Goal: Information Seeking & Learning: Understand process/instructions

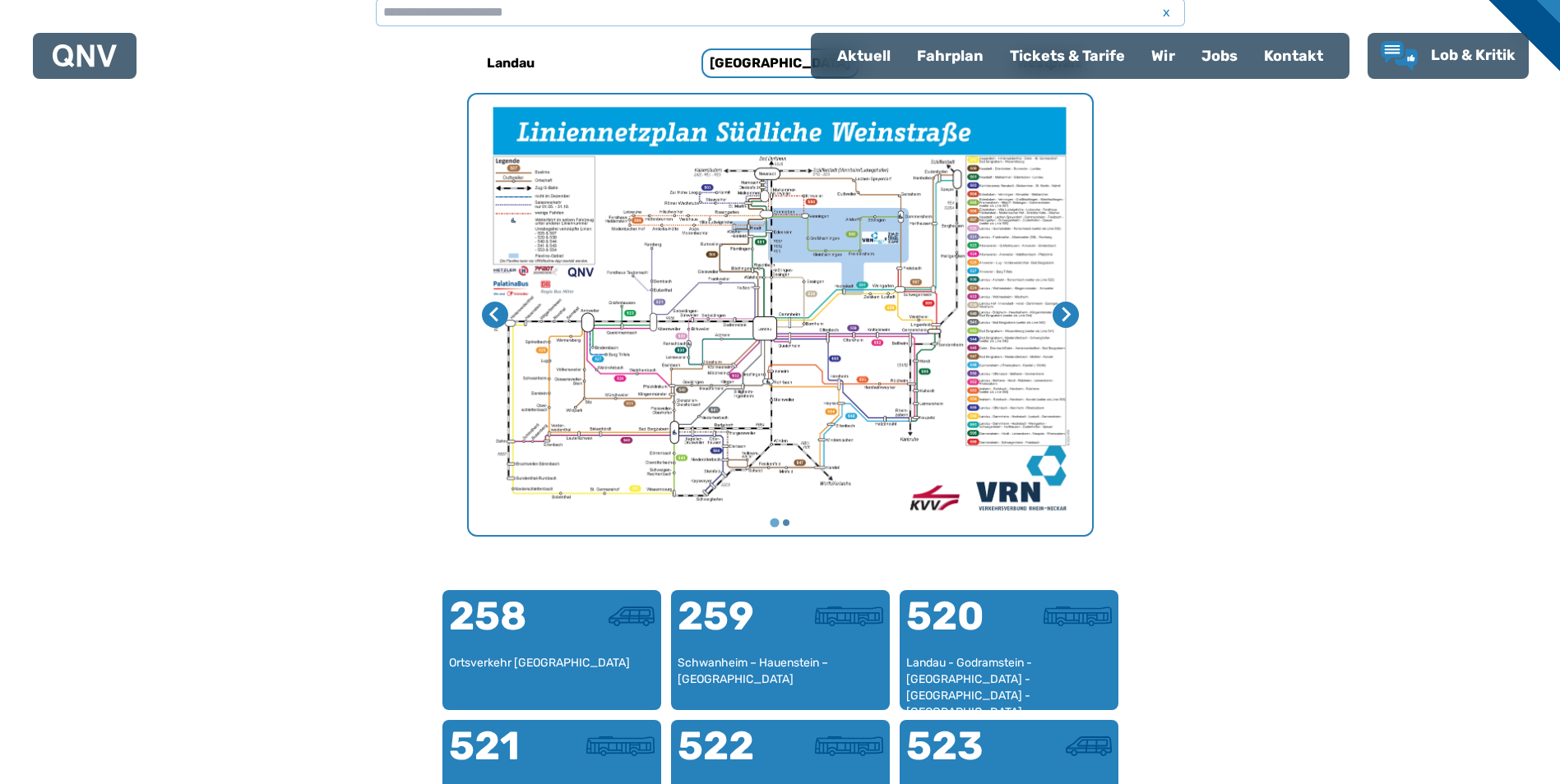
scroll to position [424, 0]
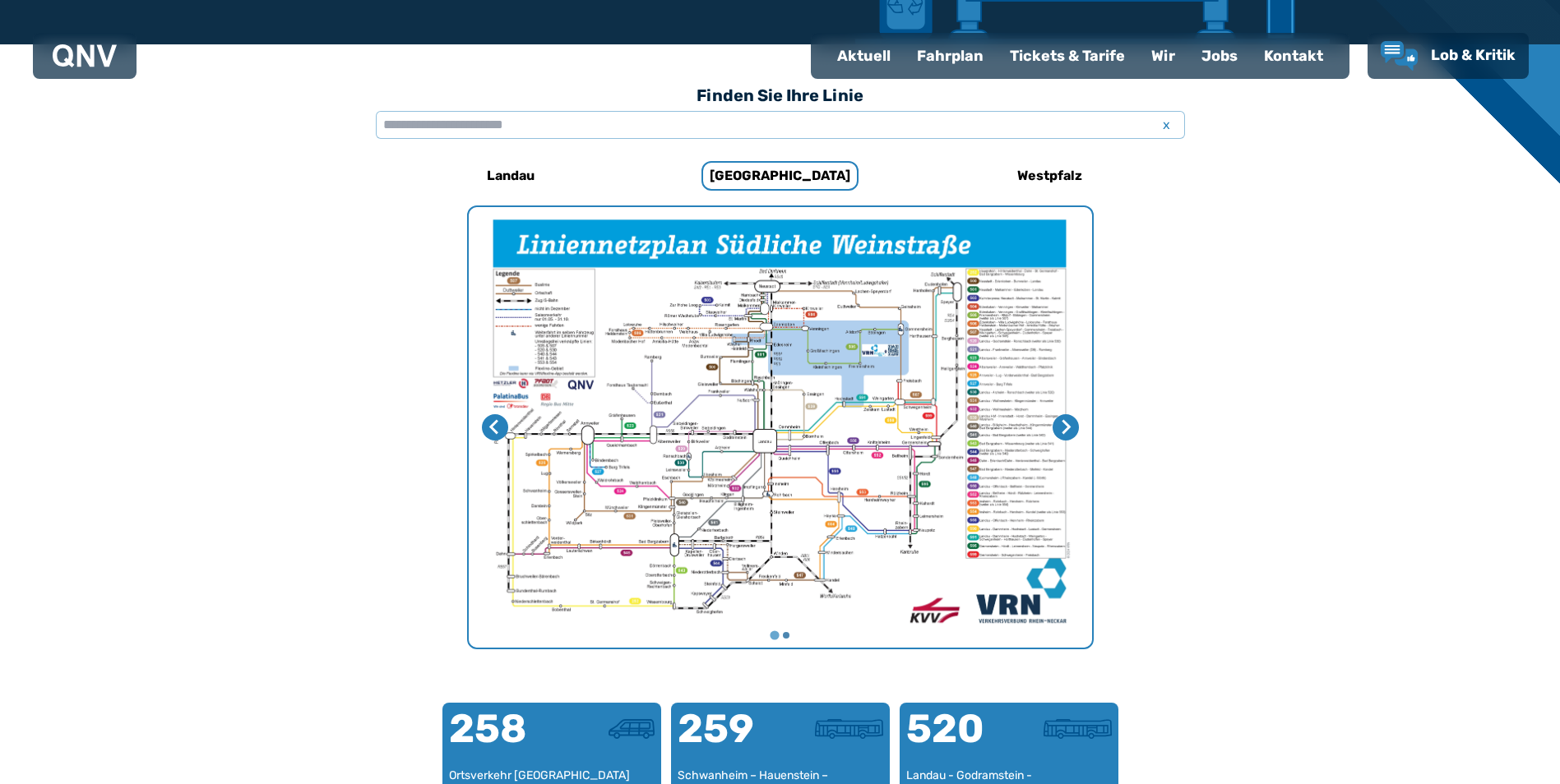
click at [967, 58] on div "Fahrplan" at bounding box center [950, 56] width 93 height 43
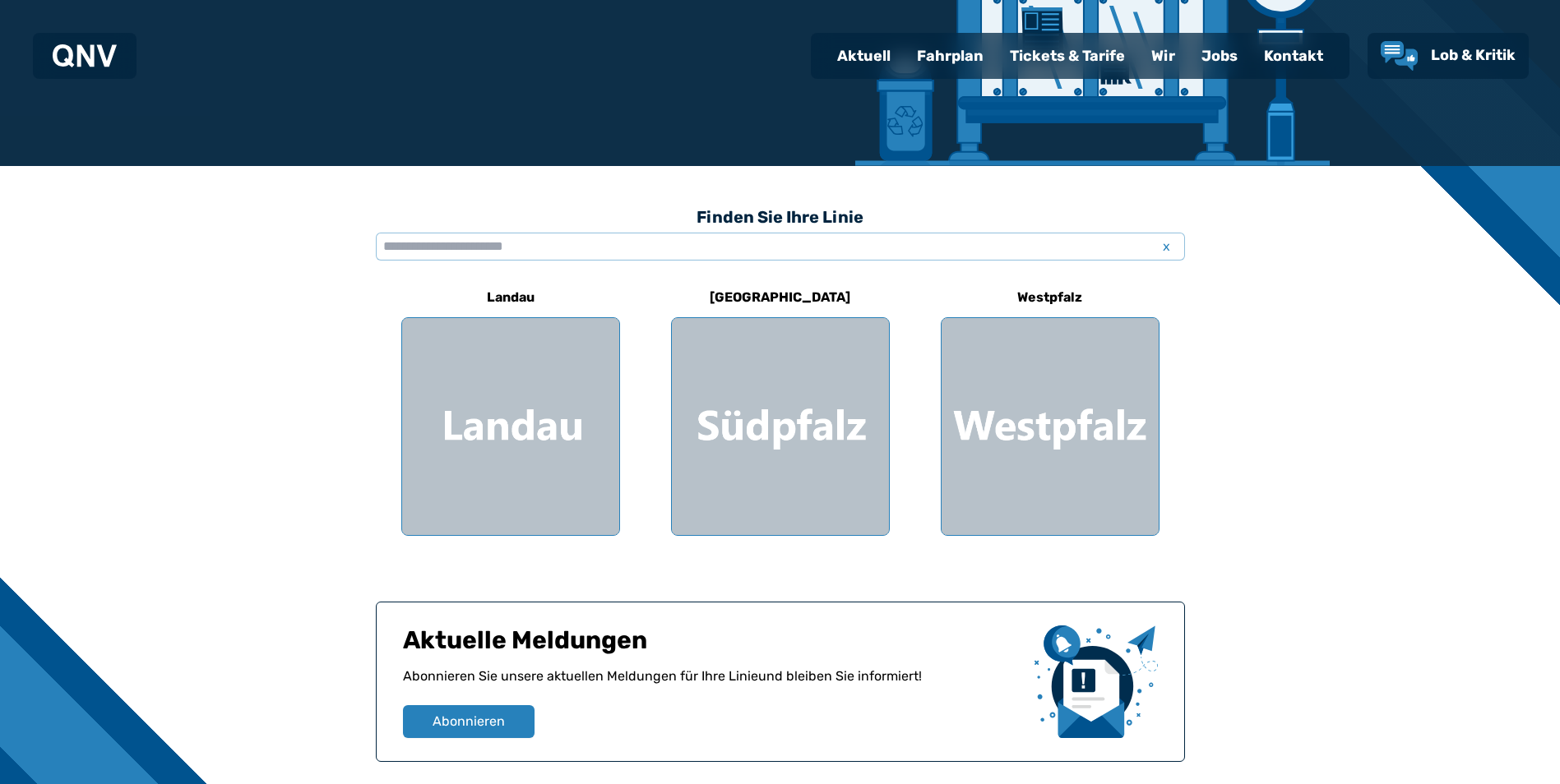
scroll to position [329, 0]
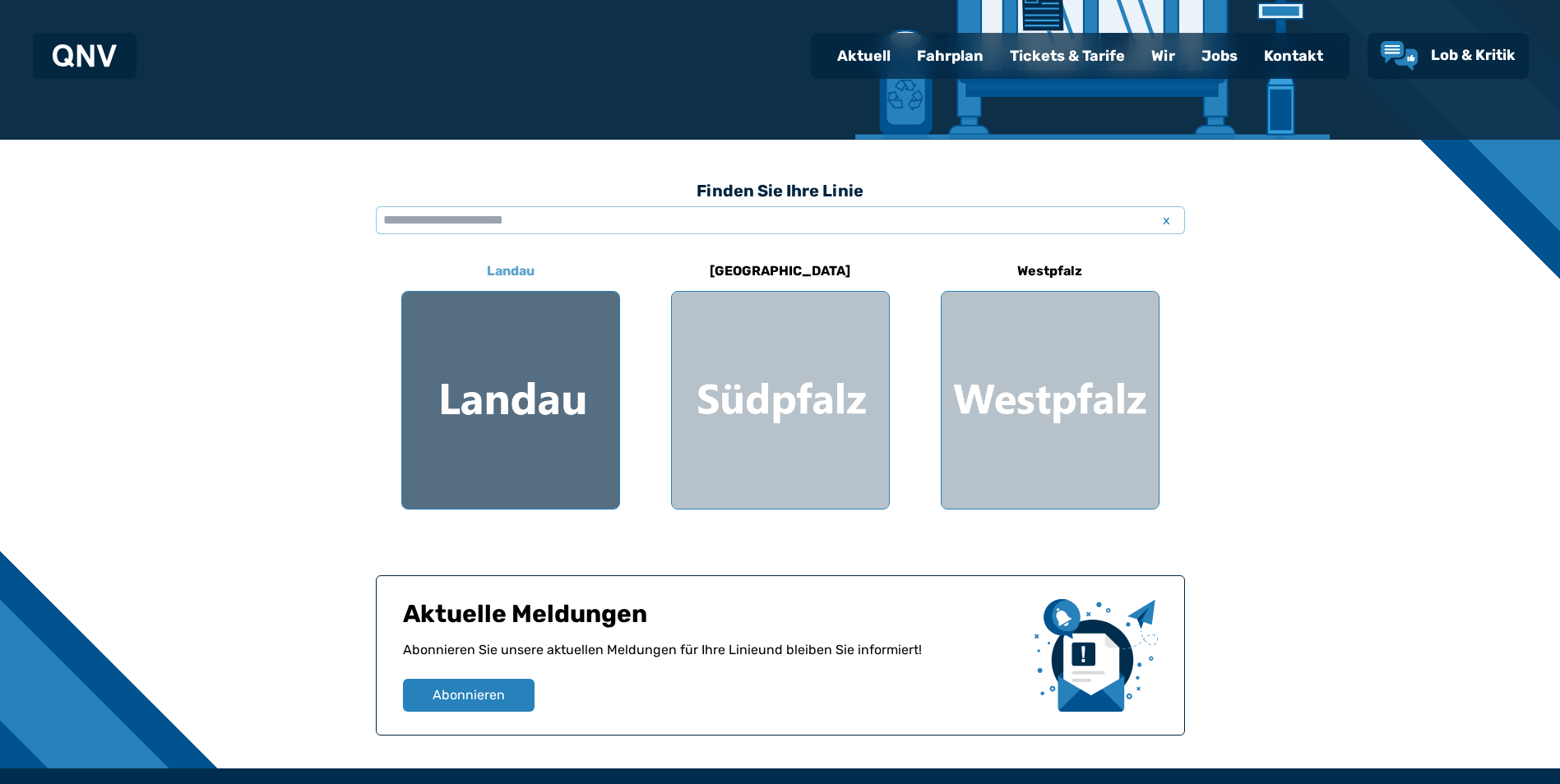
click at [531, 433] on div at bounding box center [511, 400] width 217 height 217
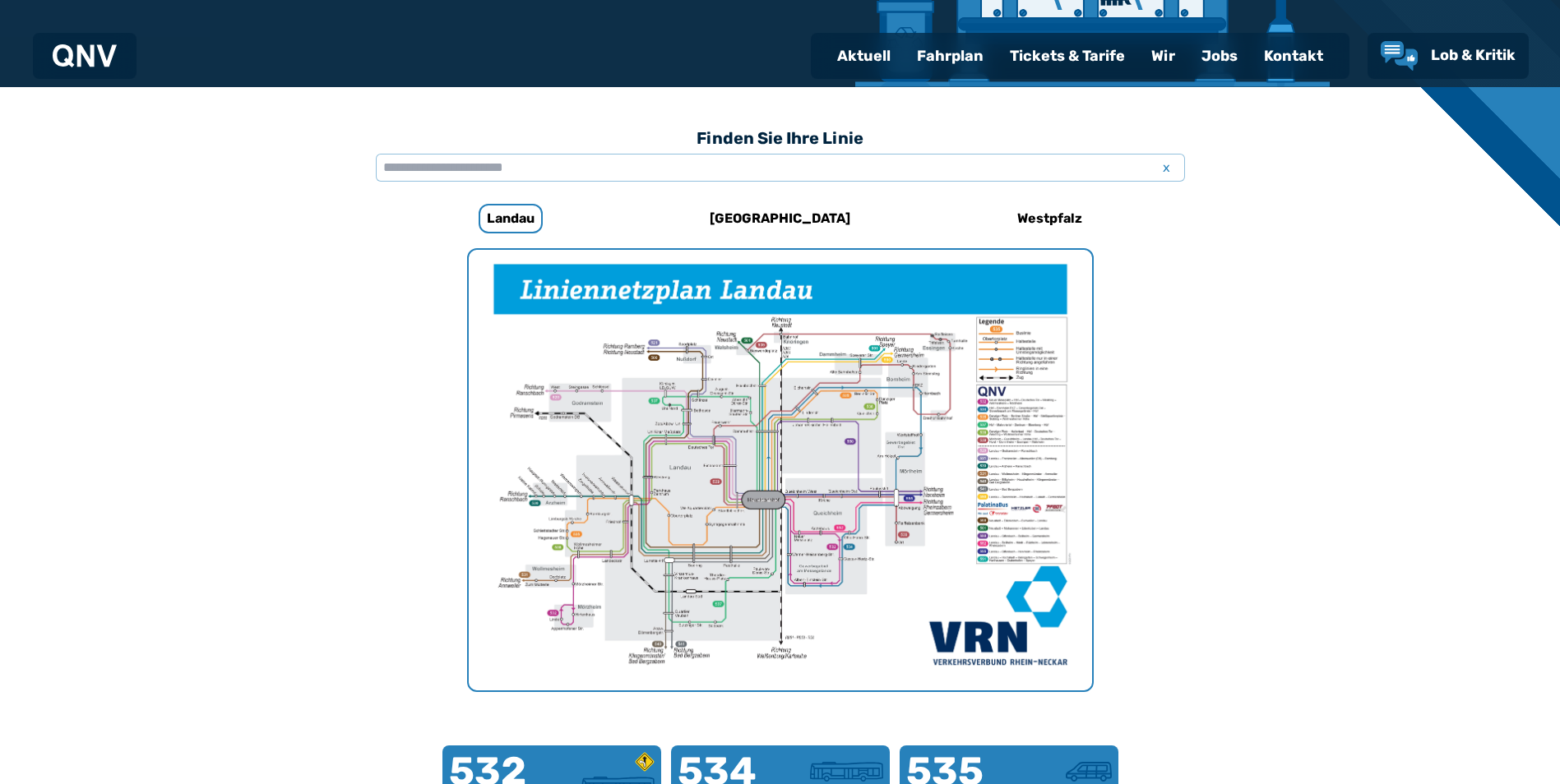
scroll to position [342, 0]
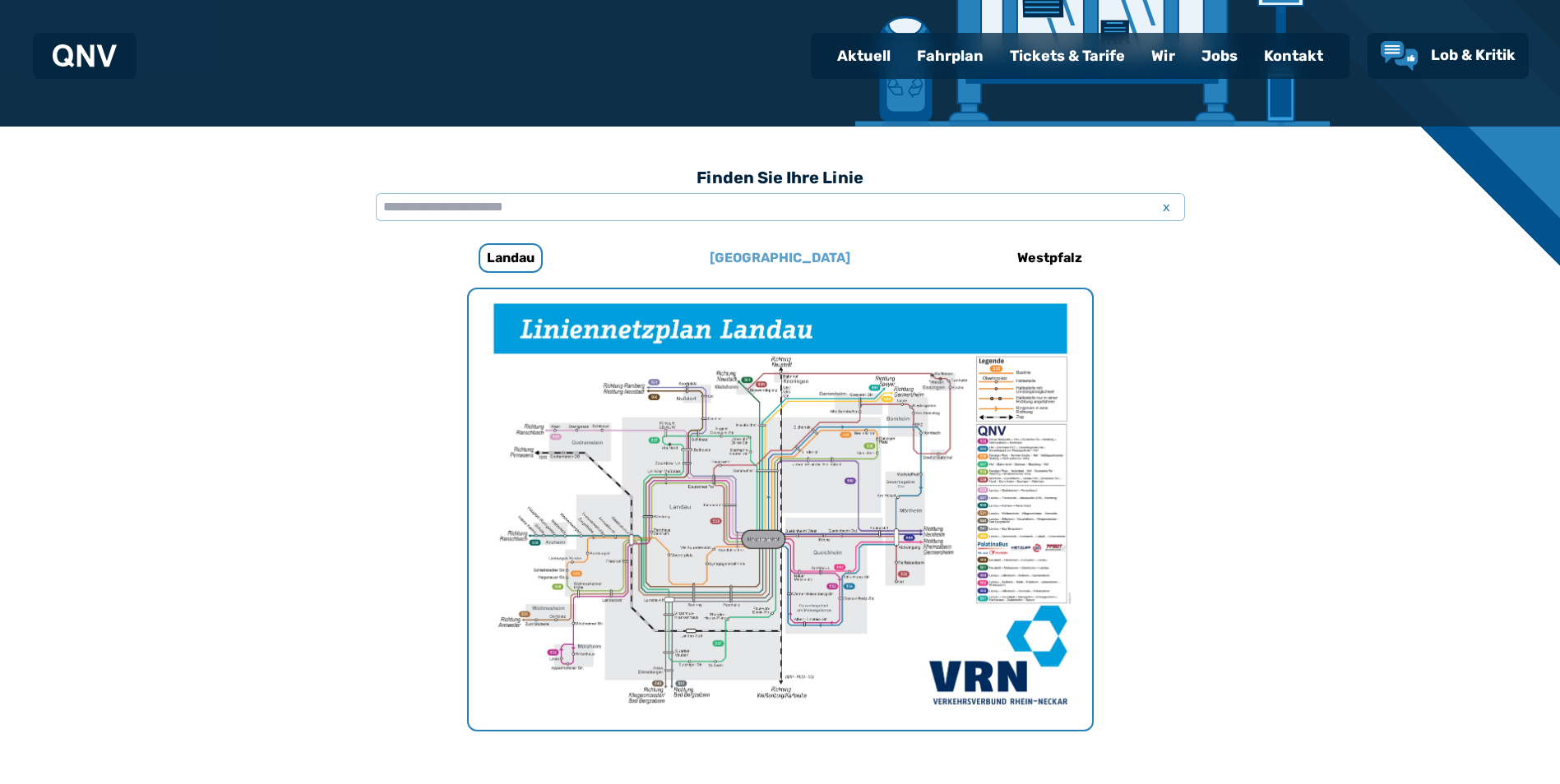
click at [795, 254] on h6 "[GEOGRAPHIC_DATA]" at bounding box center [780, 258] width 154 height 27
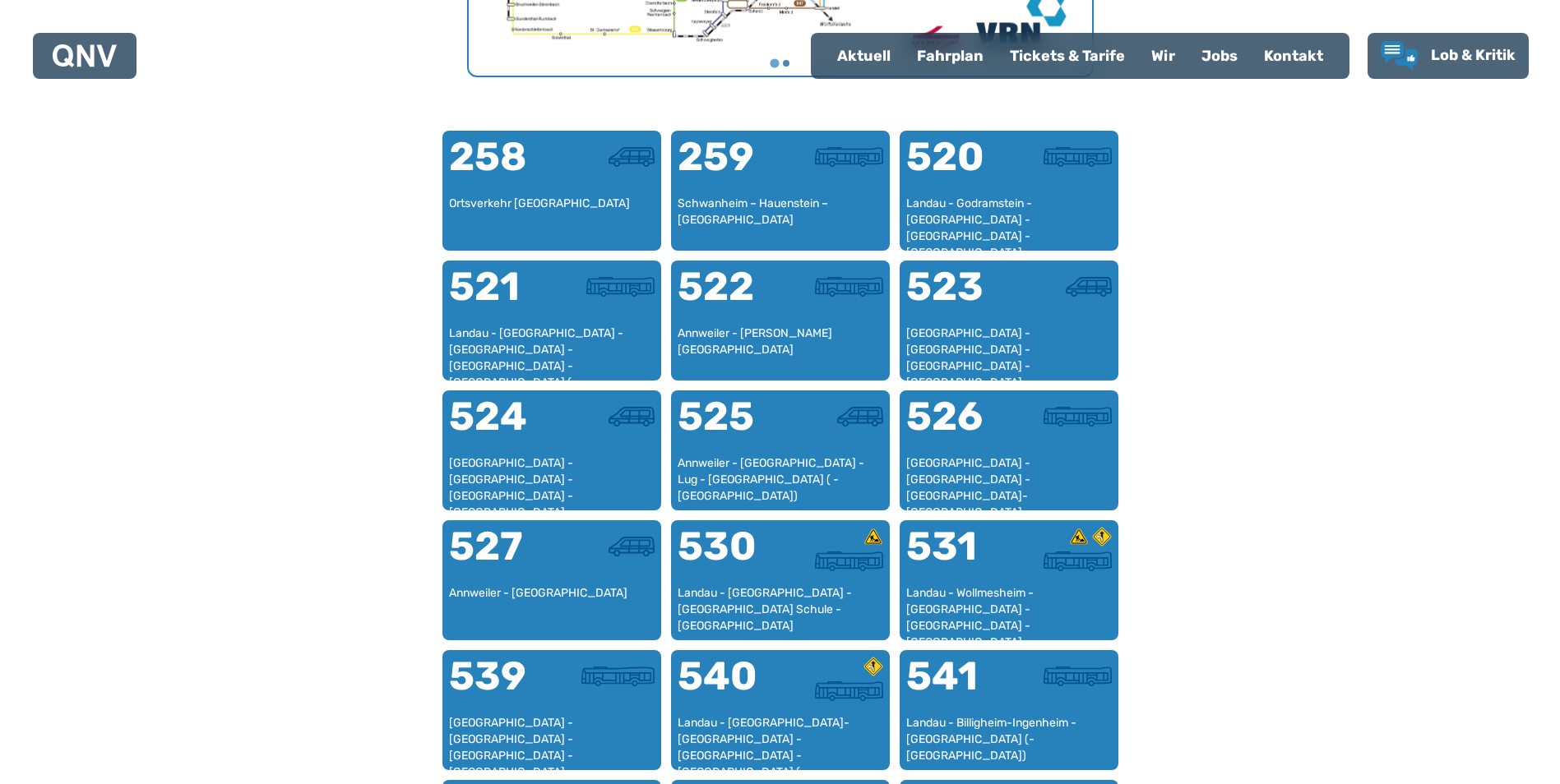
scroll to position [1000, 0]
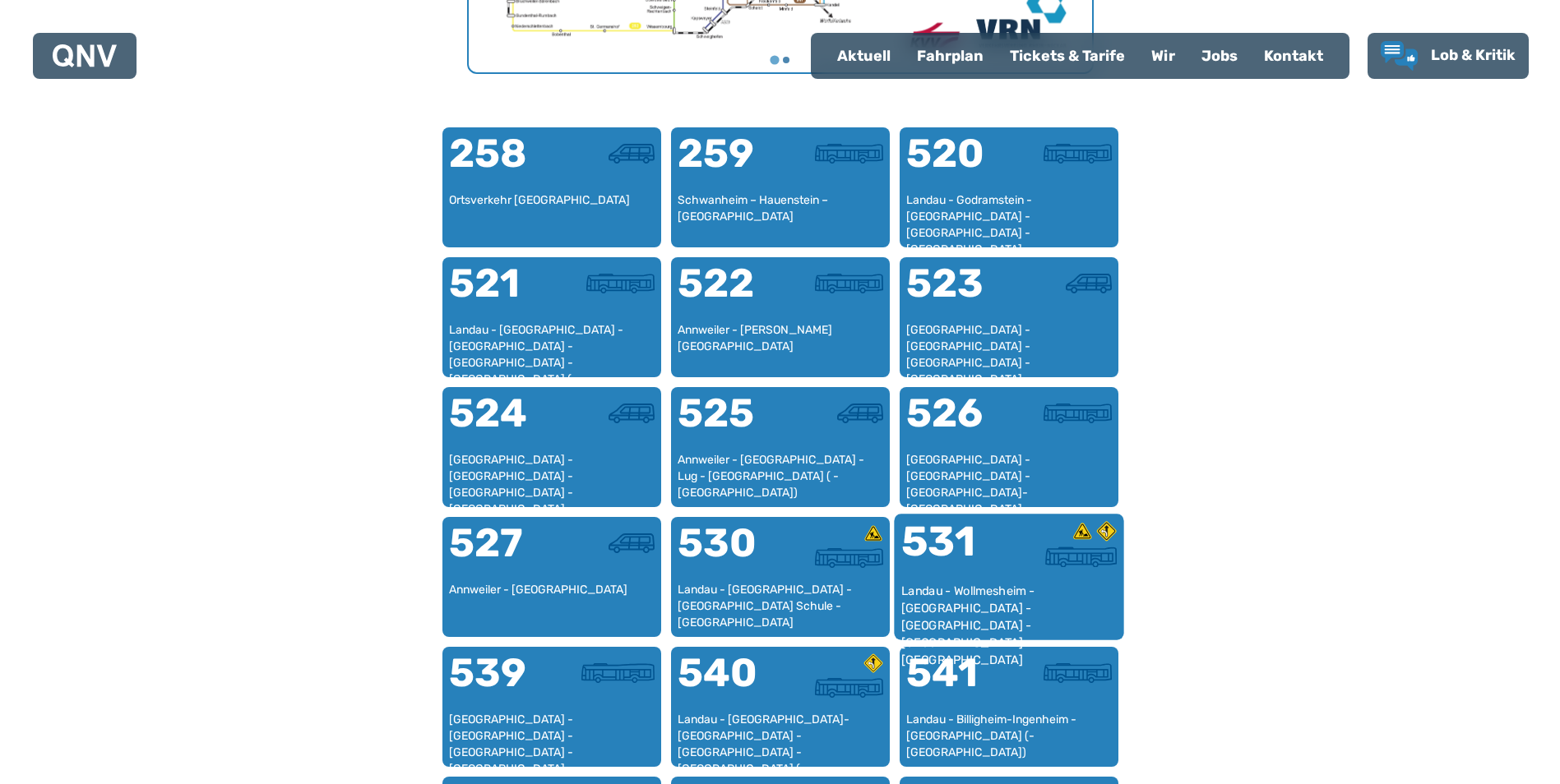
click at [975, 592] on div "Landau - Wollmesheim - [GEOGRAPHIC_DATA] - [GEOGRAPHIC_DATA] - [GEOGRAPHIC_DATA…" at bounding box center [1008, 607] width 216 height 50
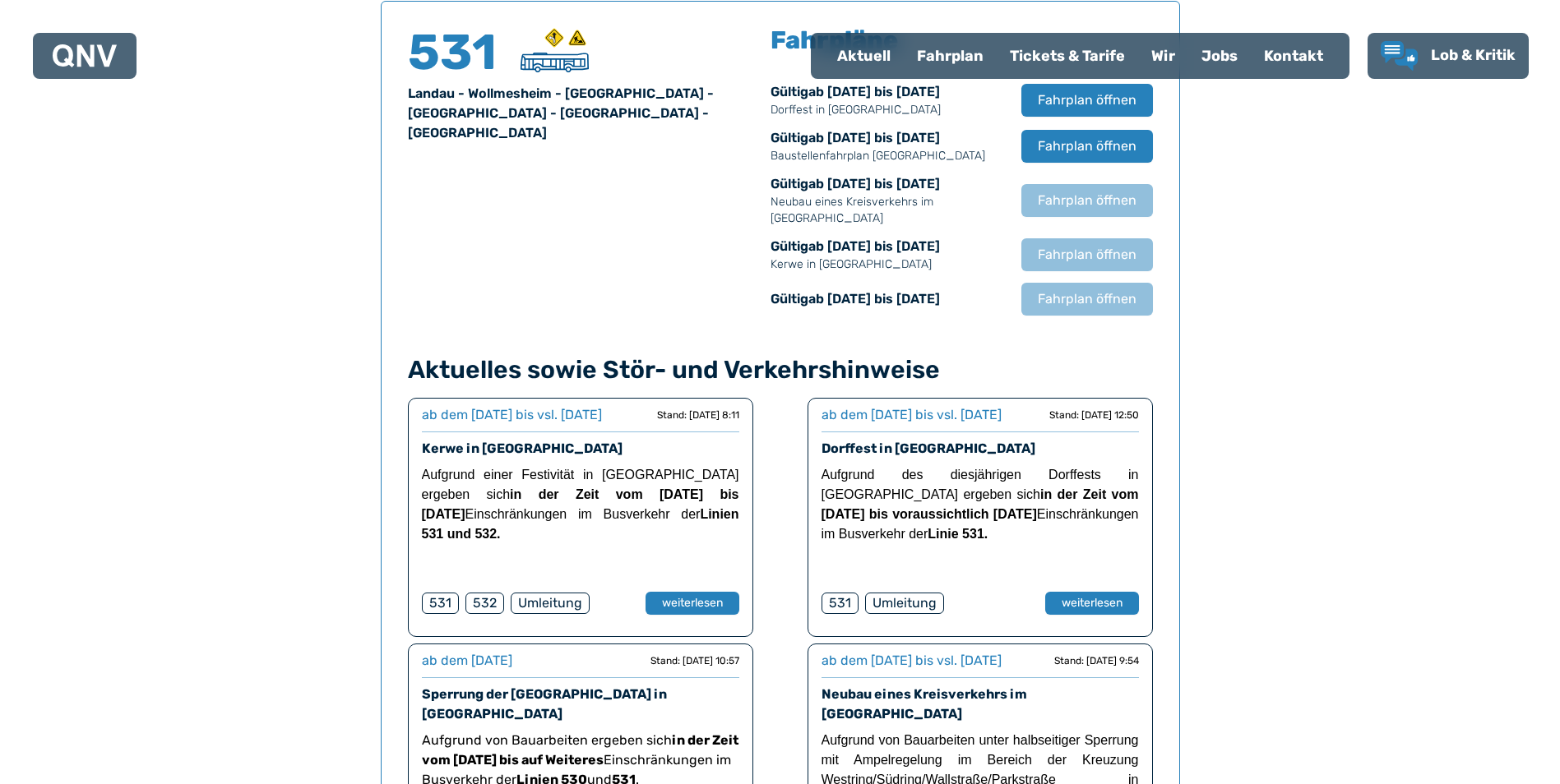
scroll to position [1083, 0]
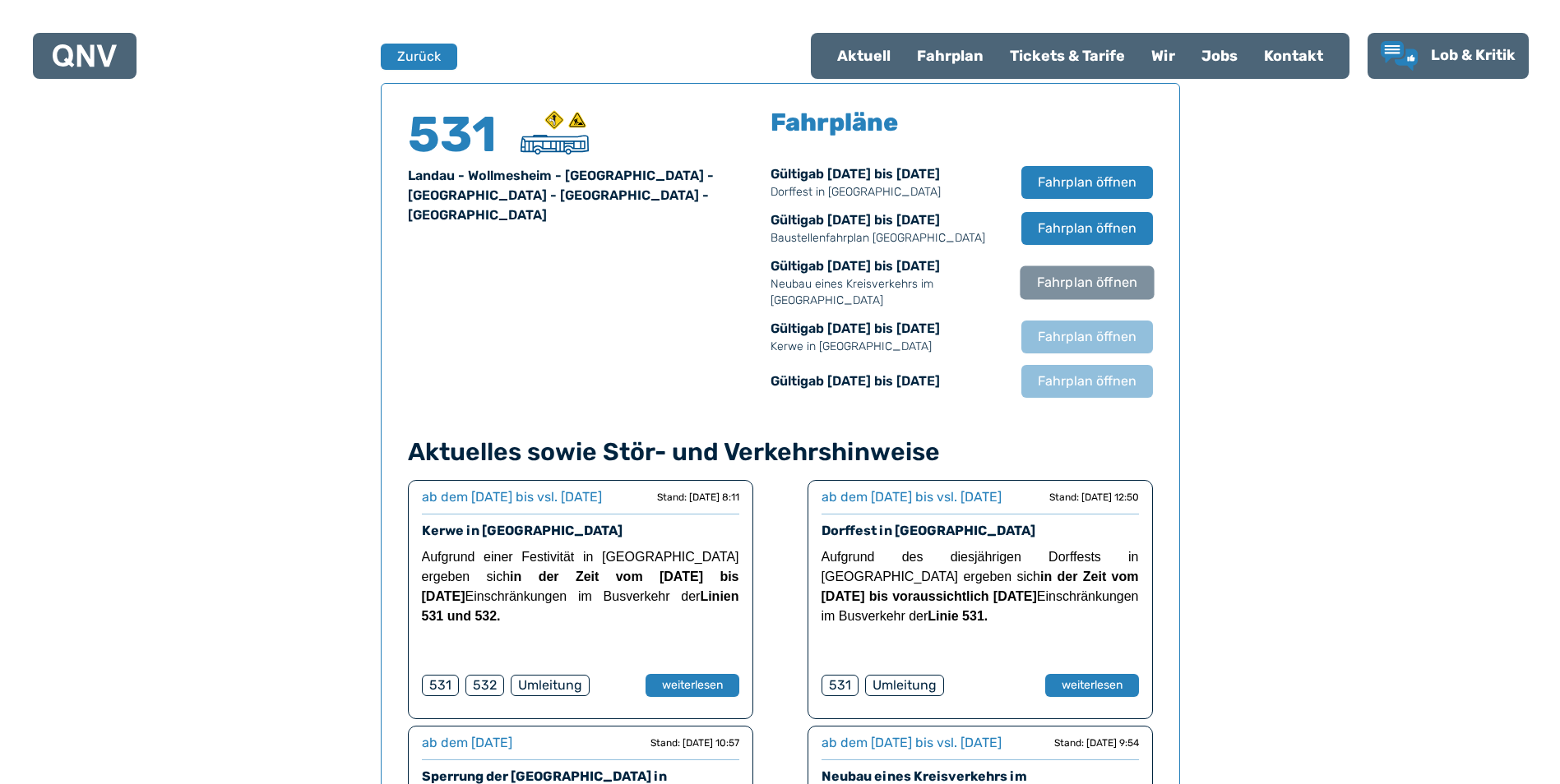
click at [1063, 280] on span "Fahrplan öffnen" at bounding box center [1086, 282] width 100 height 20
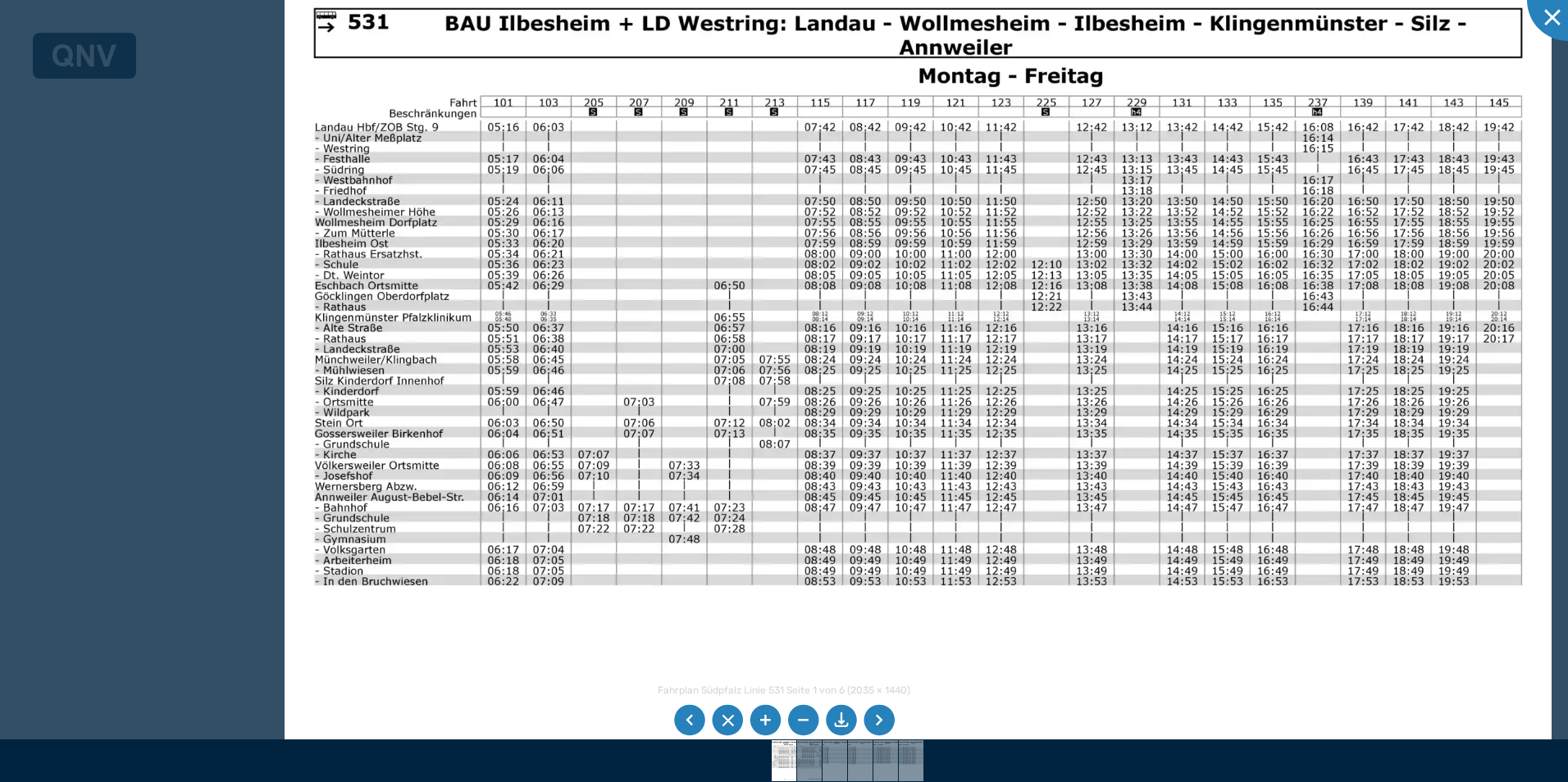
click at [487, 474] on img at bounding box center [918, 427] width 1268 height 897
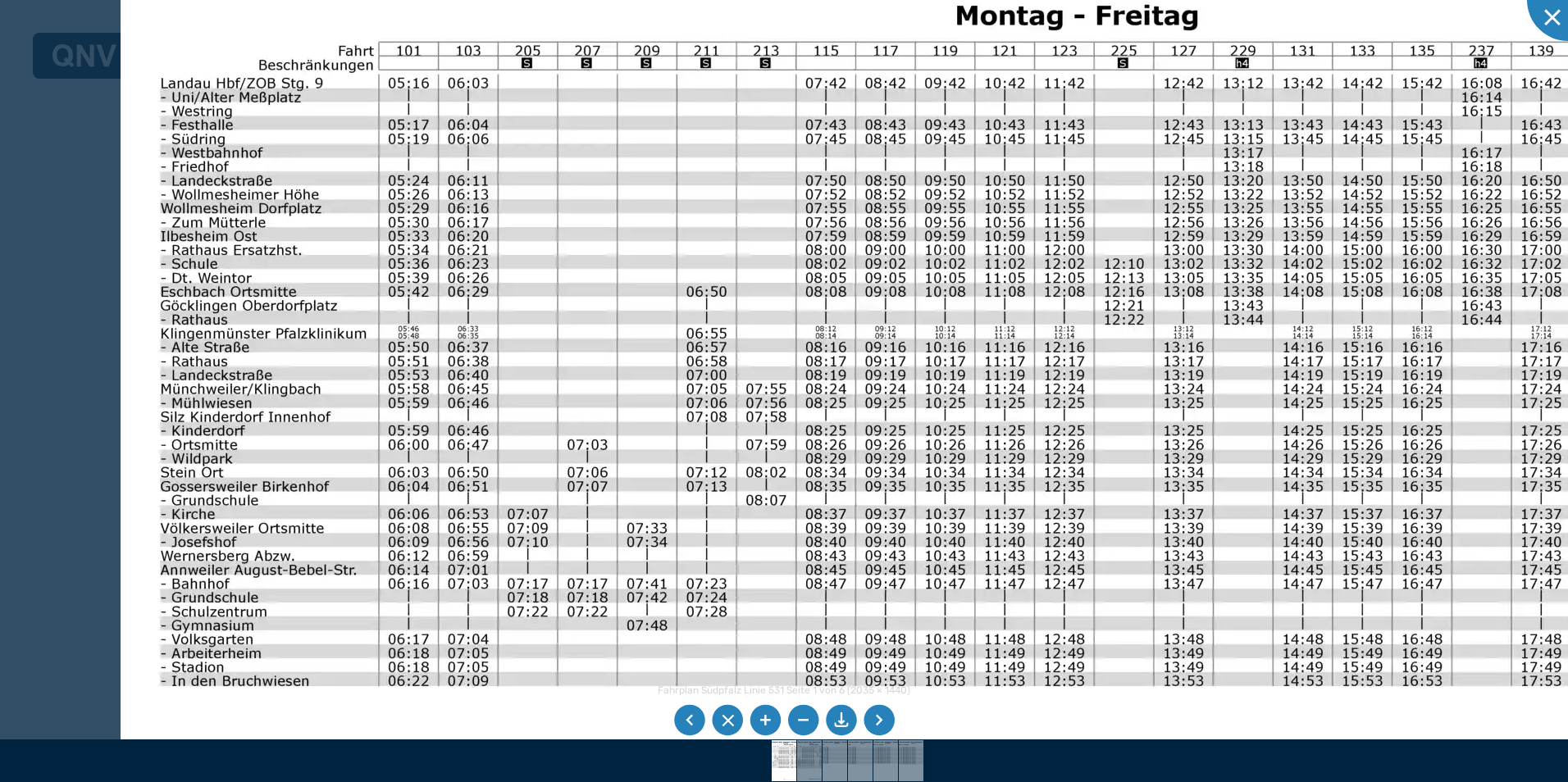
click at [354, 343] on img at bounding box center [955, 477] width 1669 height 1181
click at [1555, 22] on div at bounding box center [1568, 0] width 82 height 82
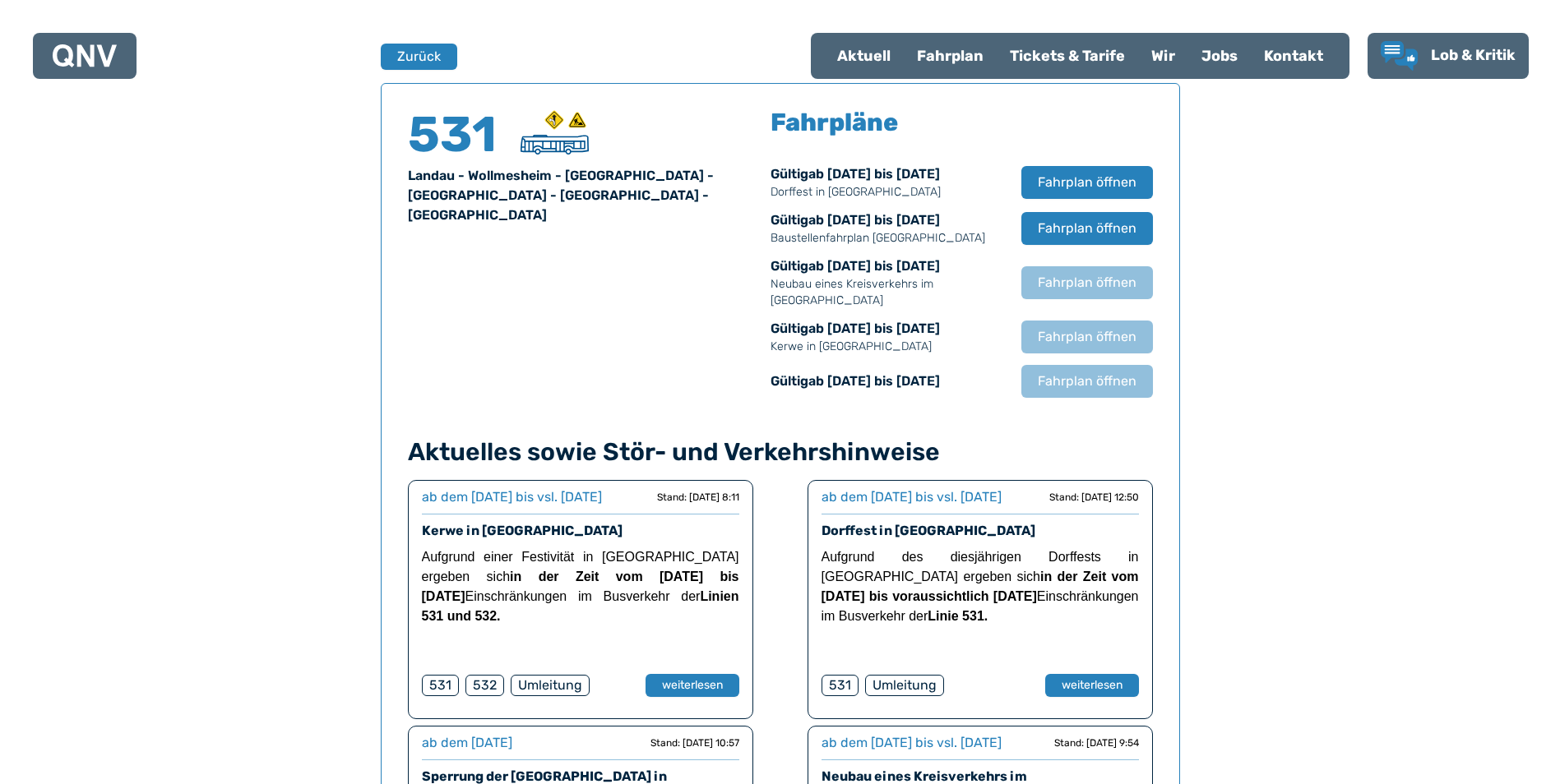
click at [936, 51] on div "Fahrplan" at bounding box center [950, 56] width 93 height 43
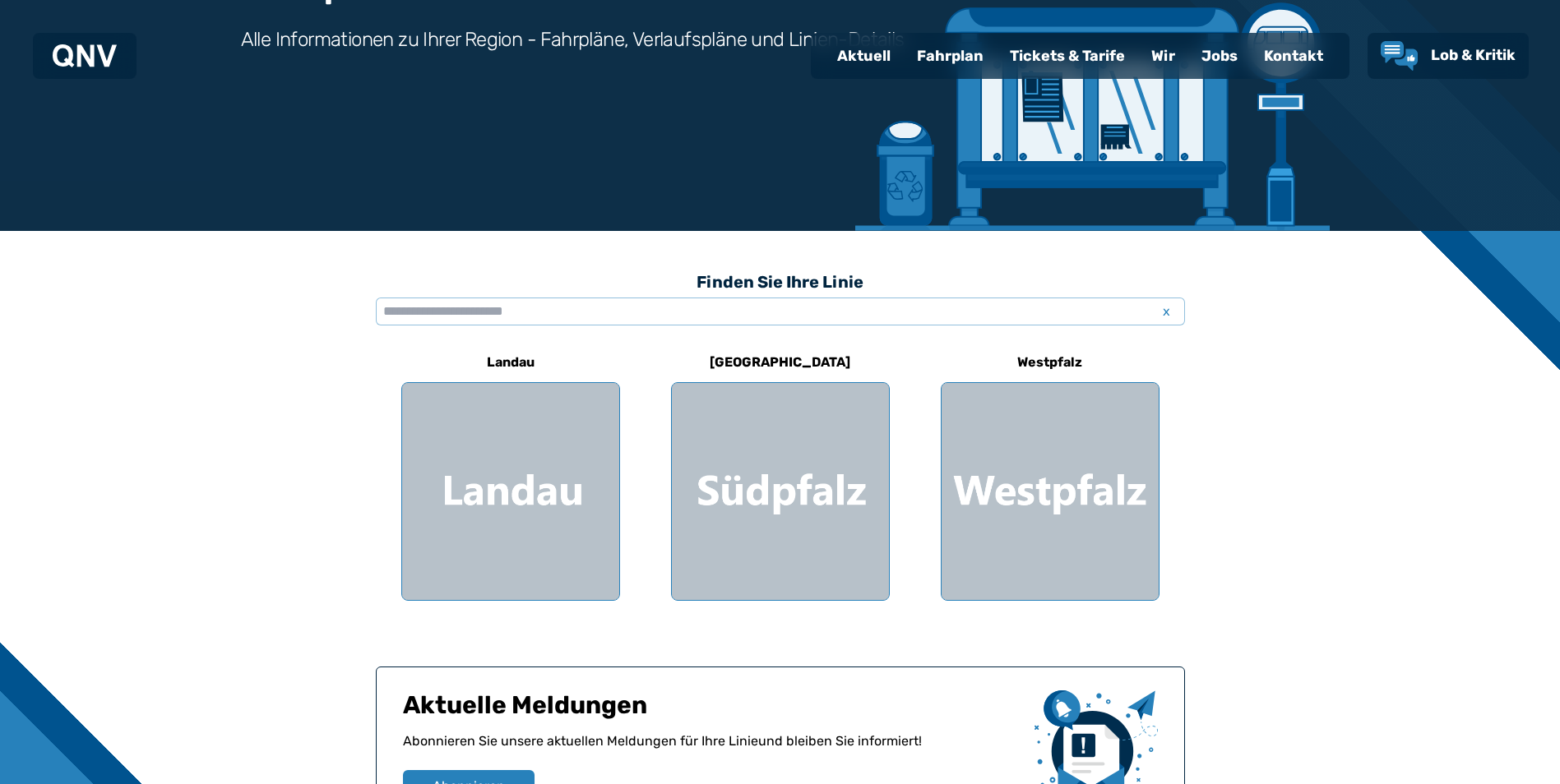
scroll to position [247, 0]
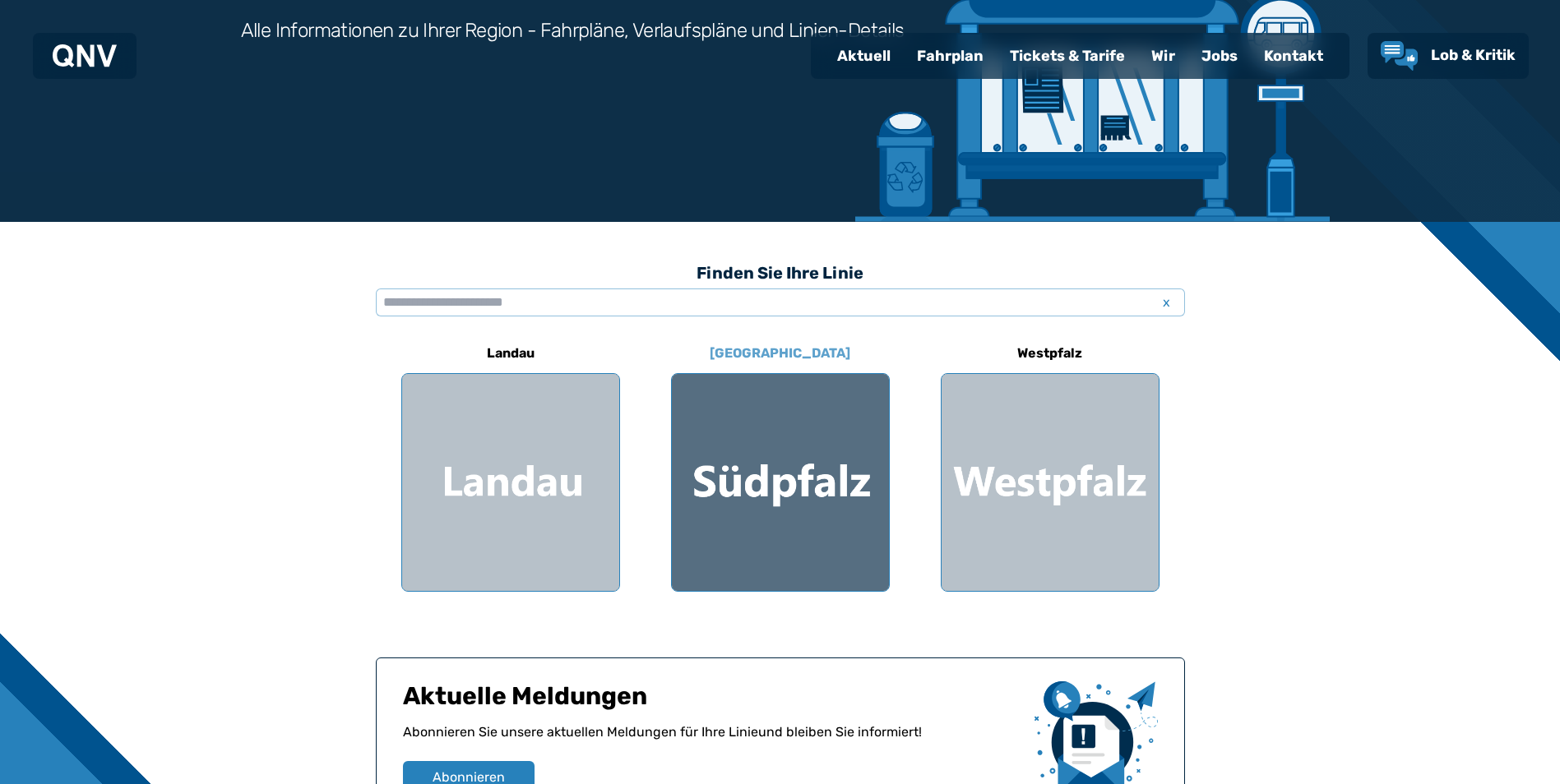
click at [760, 493] on div at bounding box center [780, 482] width 217 height 217
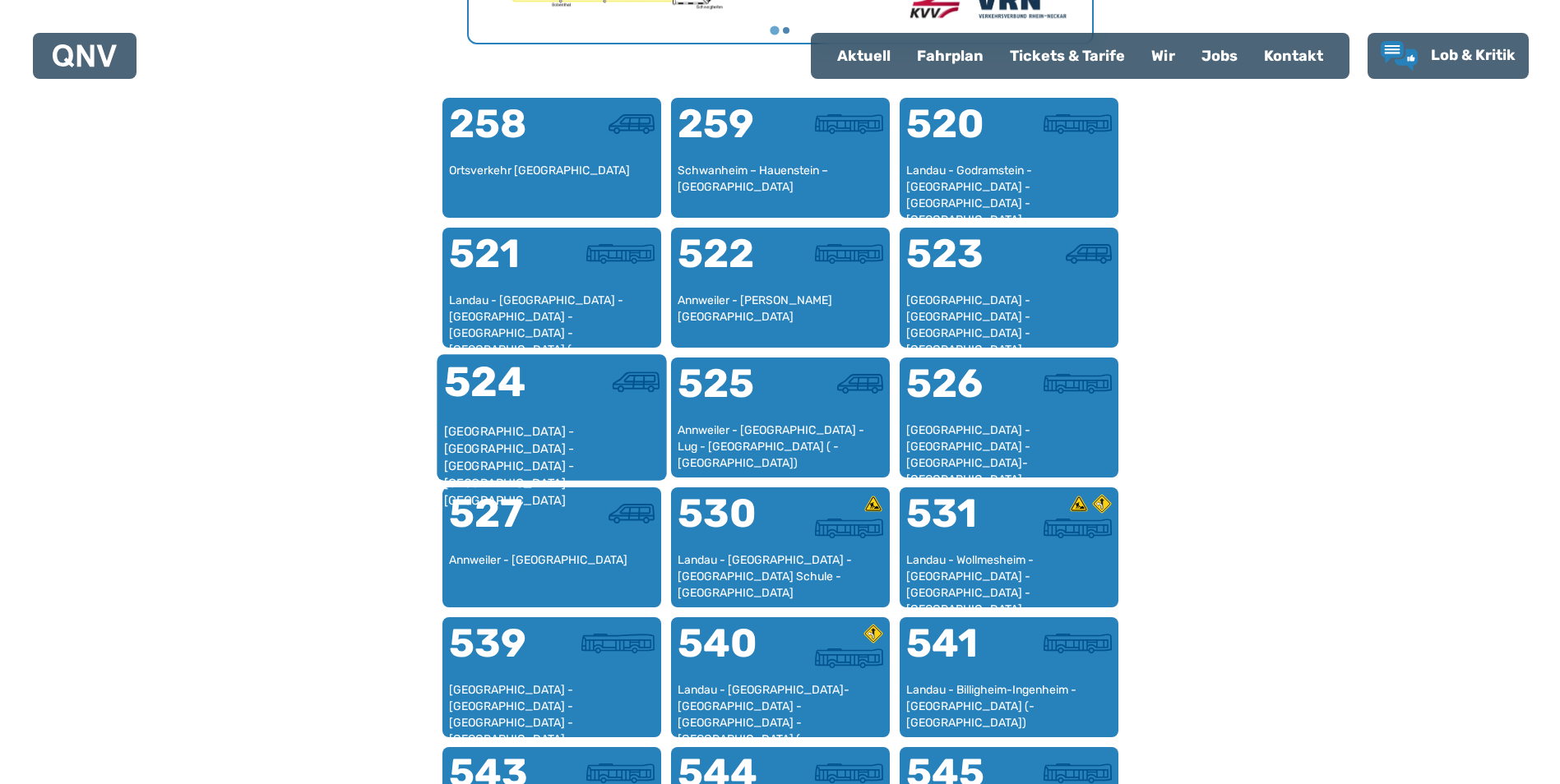
scroll to position [1000, 0]
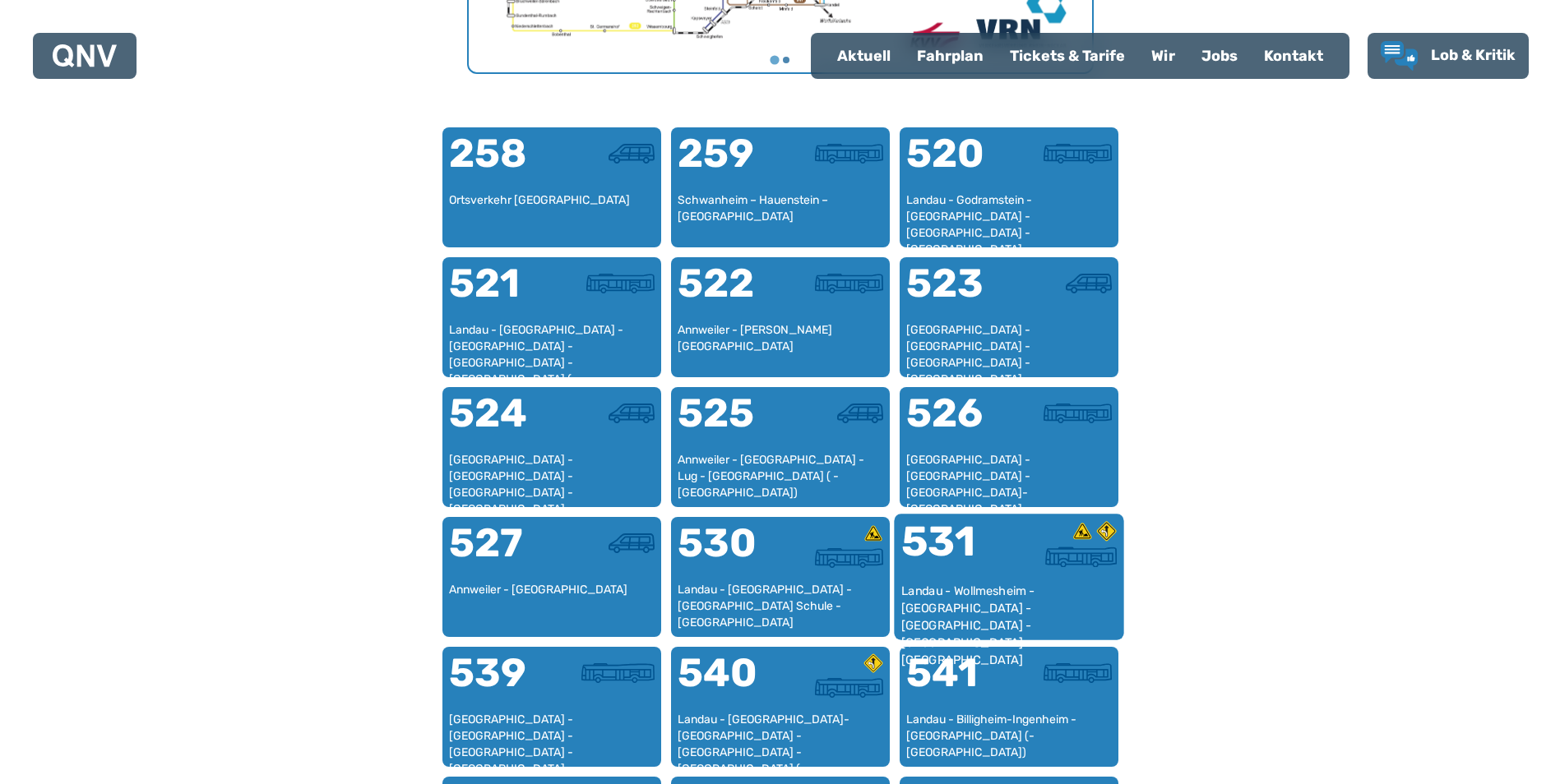
click at [955, 542] on div "531" at bounding box center [954, 551] width 107 height 61
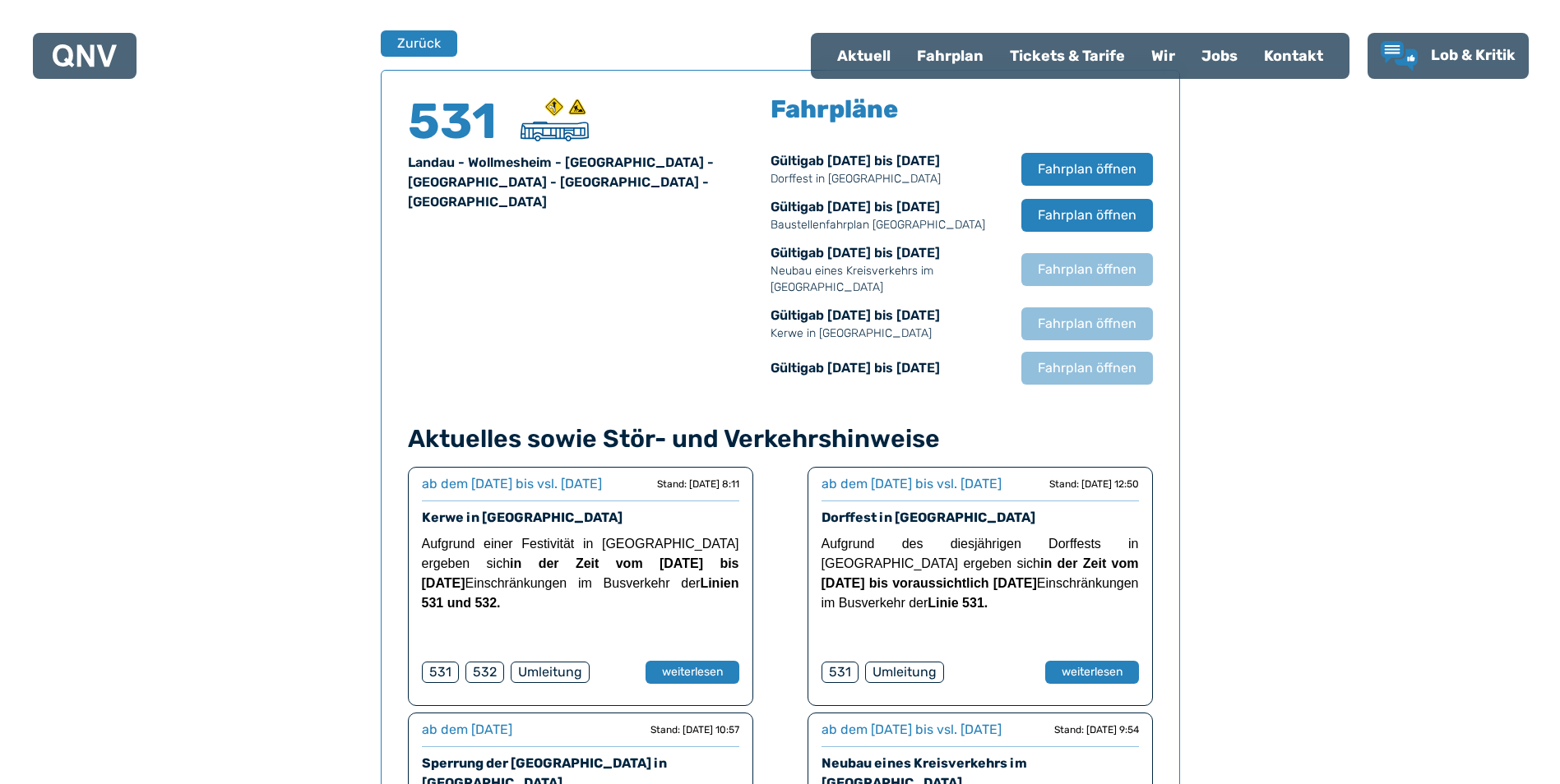
scroll to position [1083, 0]
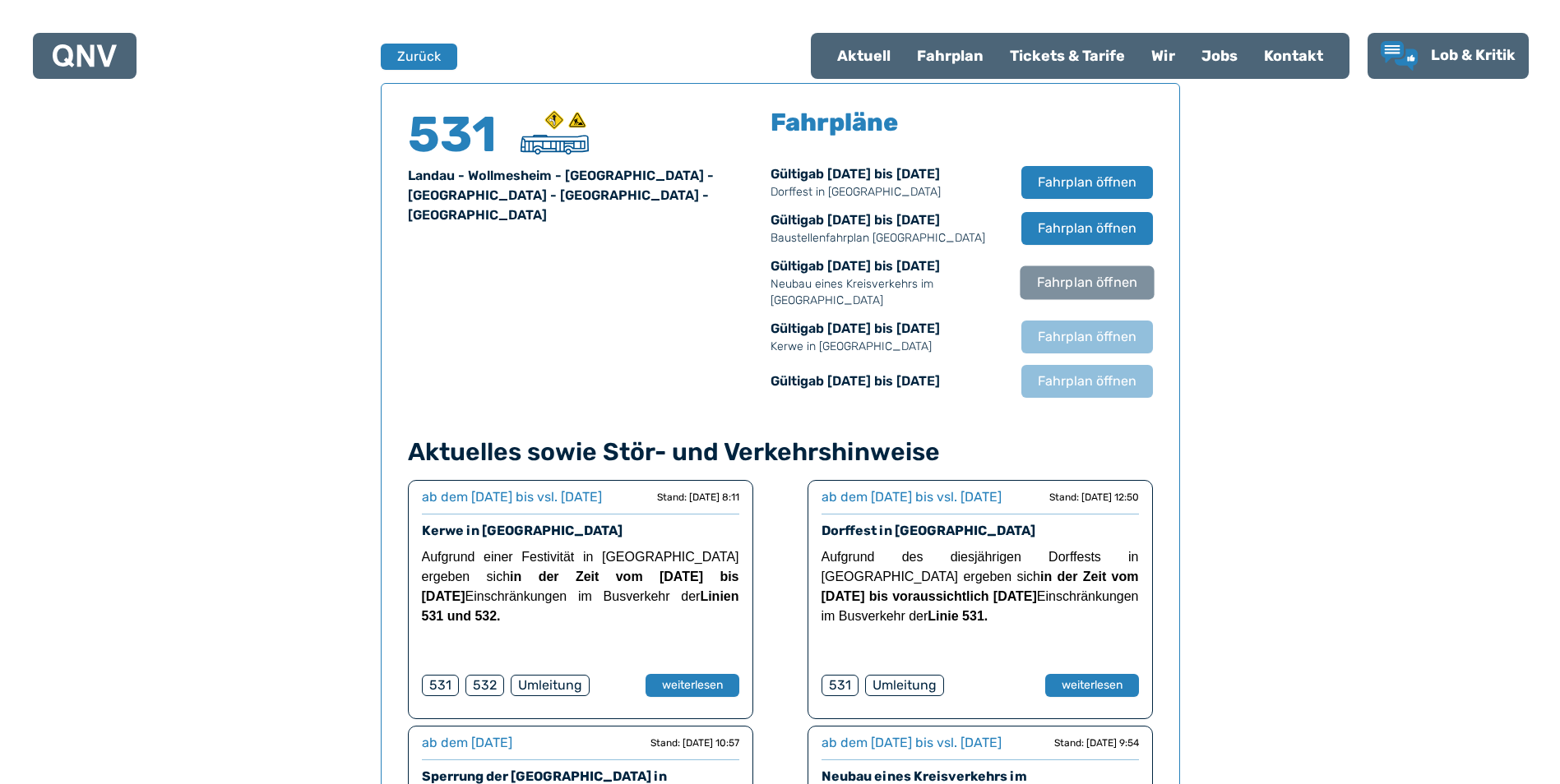
click at [1086, 282] on span "Fahrplan öffnen" at bounding box center [1086, 282] width 100 height 20
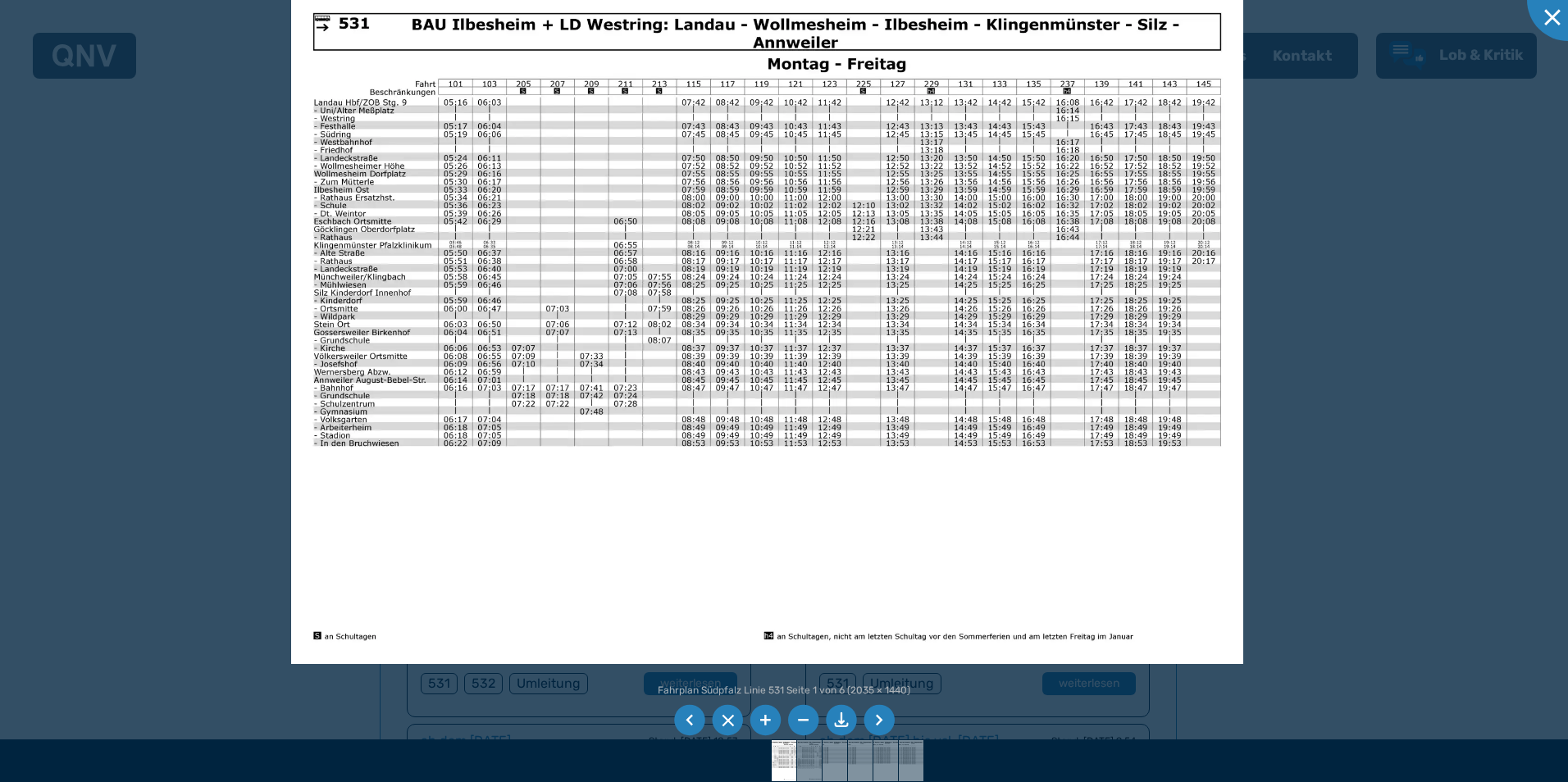
click at [1470, 537] on div at bounding box center [784, 391] width 1568 height 782
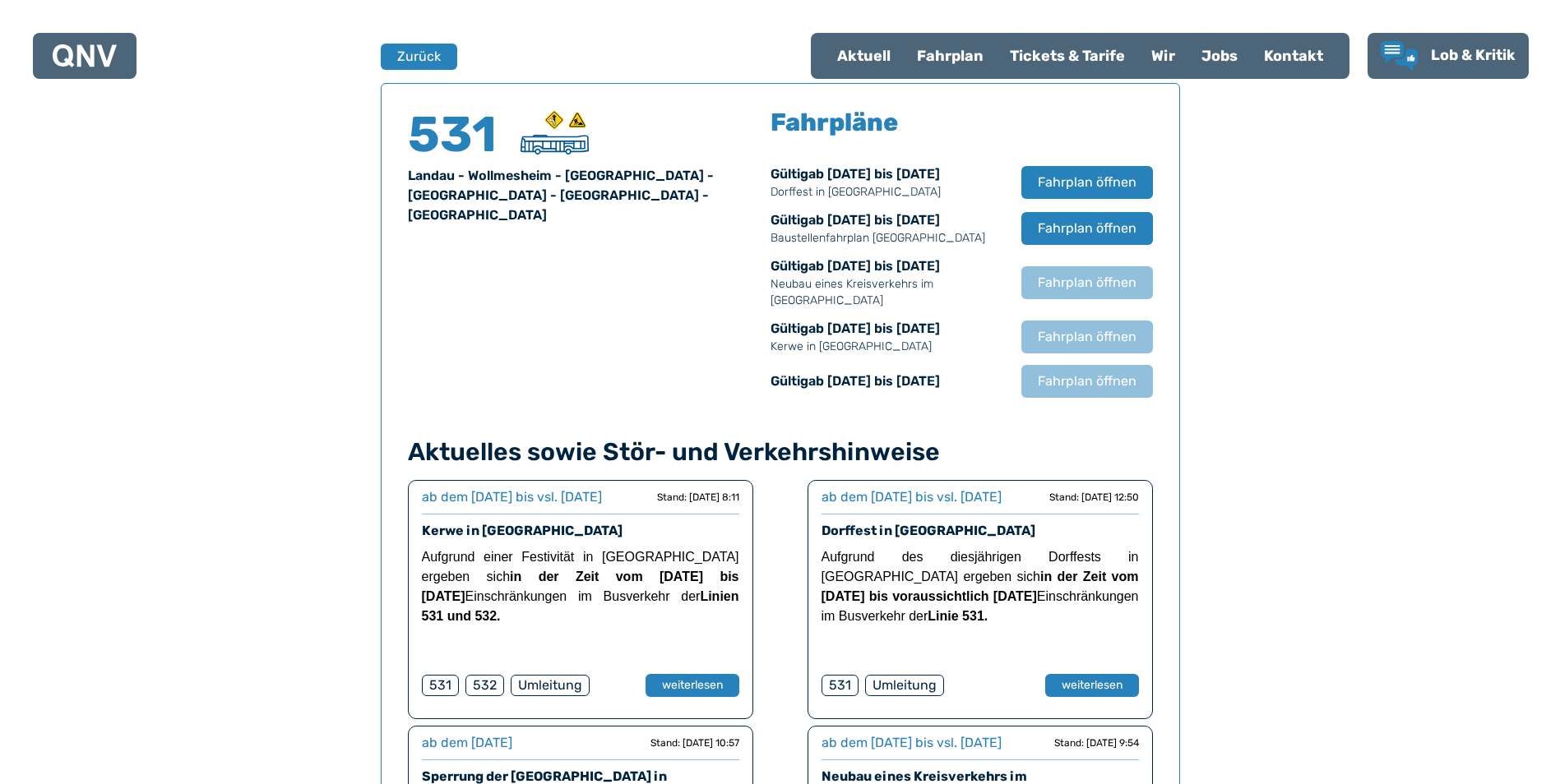
click at [954, 52] on div "Fahrplan" at bounding box center [950, 56] width 93 height 43
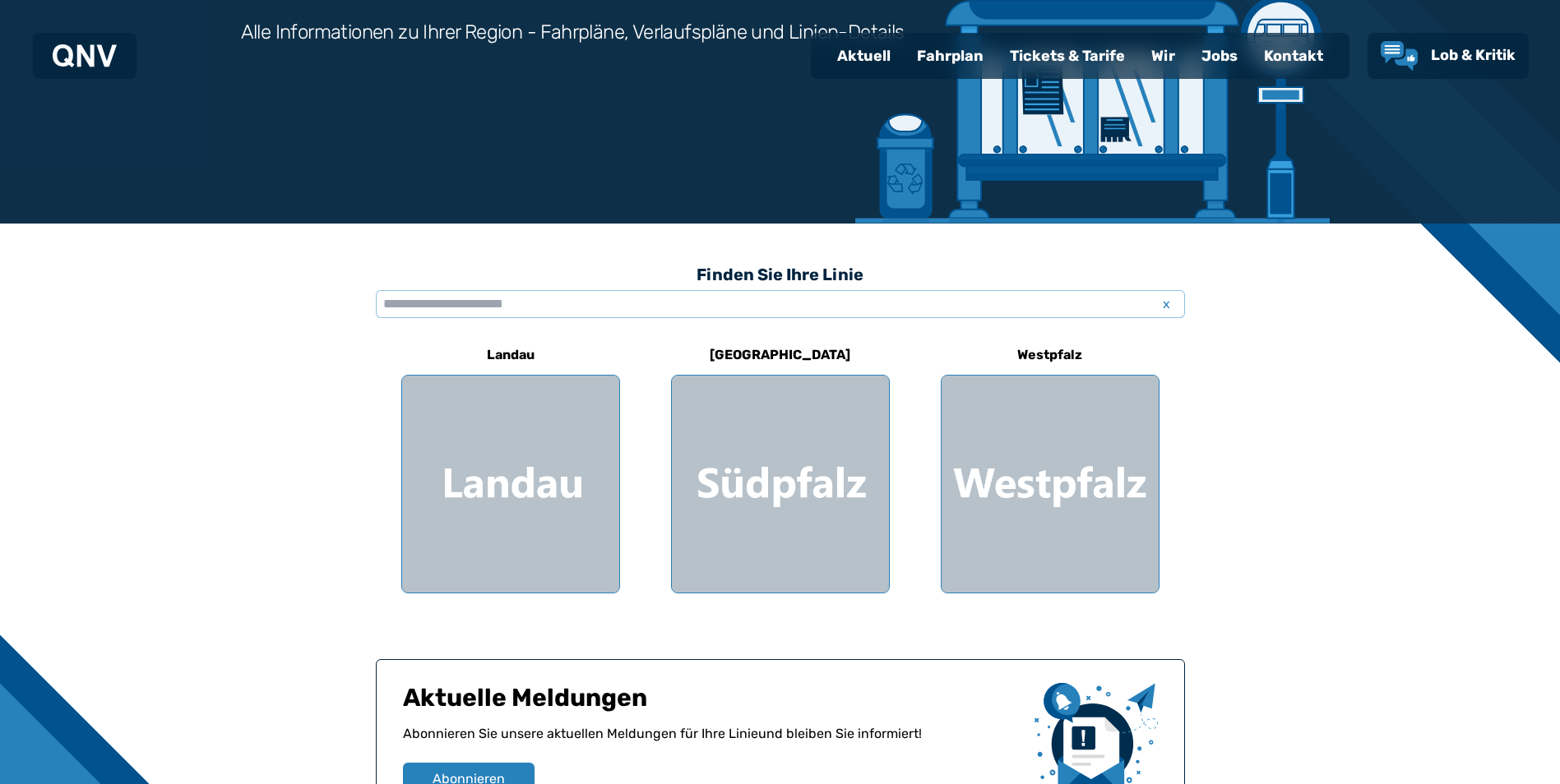
scroll to position [247, 0]
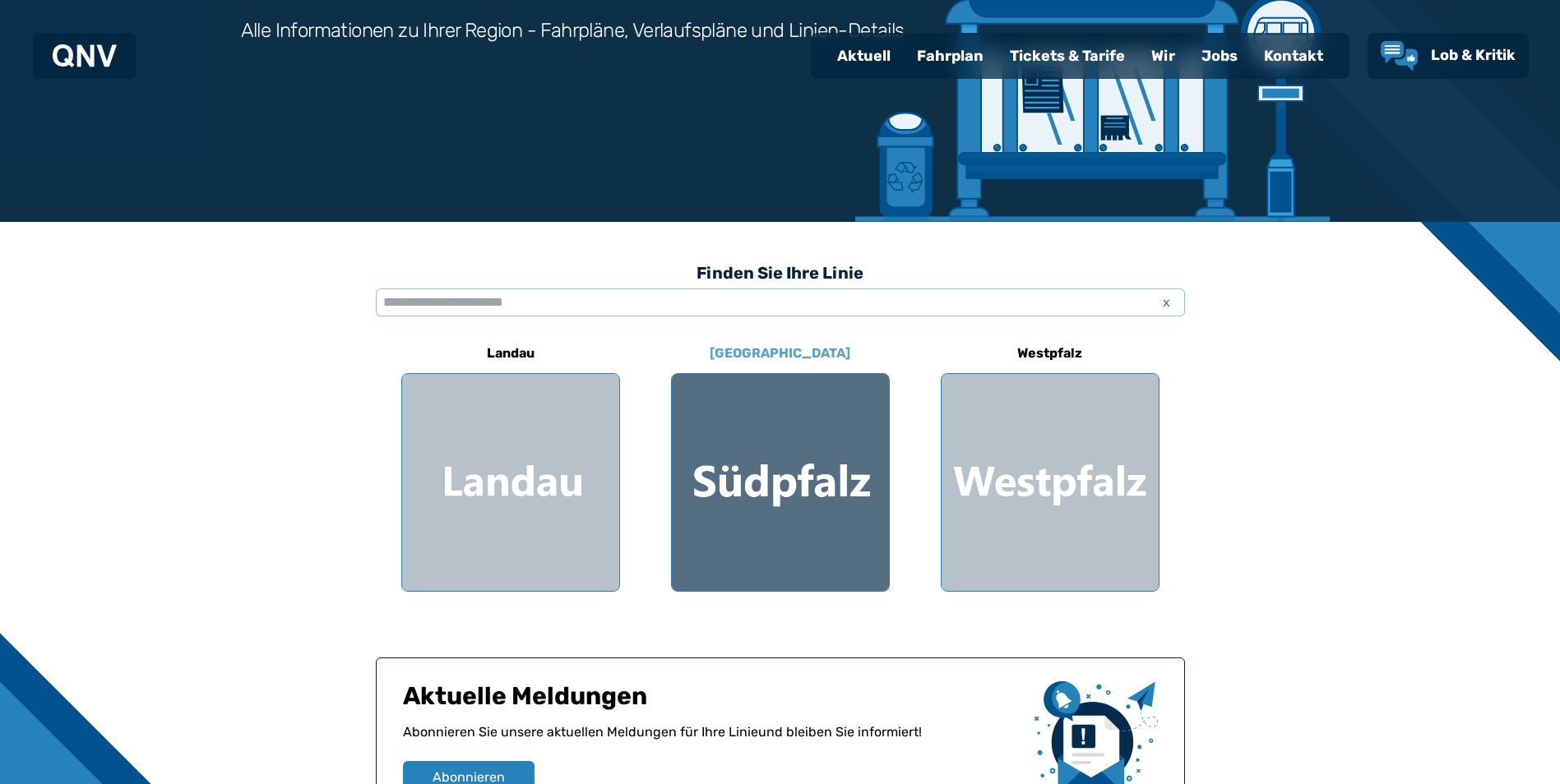
click at [757, 503] on div at bounding box center [780, 482] width 217 height 217
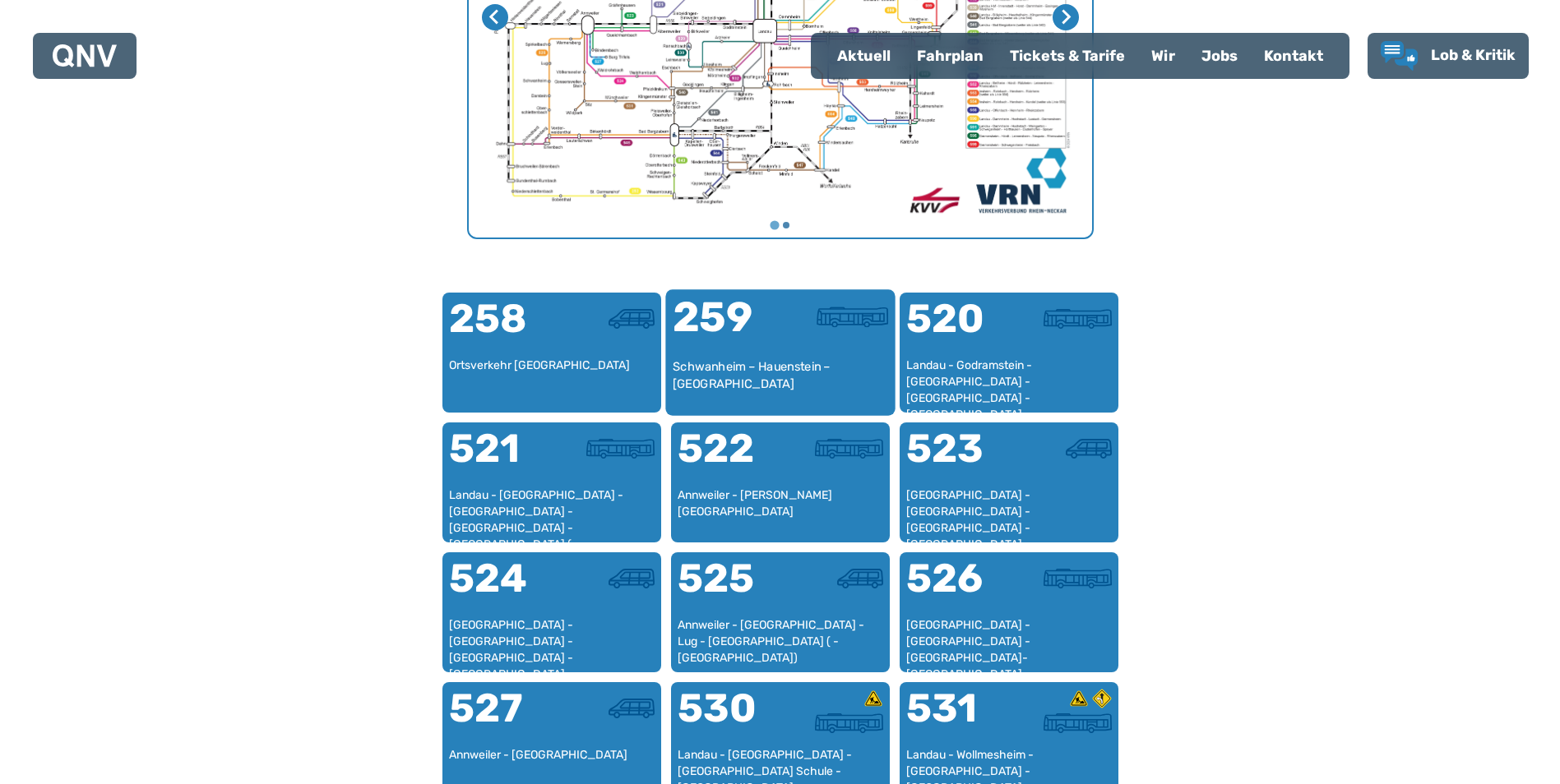
scroll to position [917, 0]
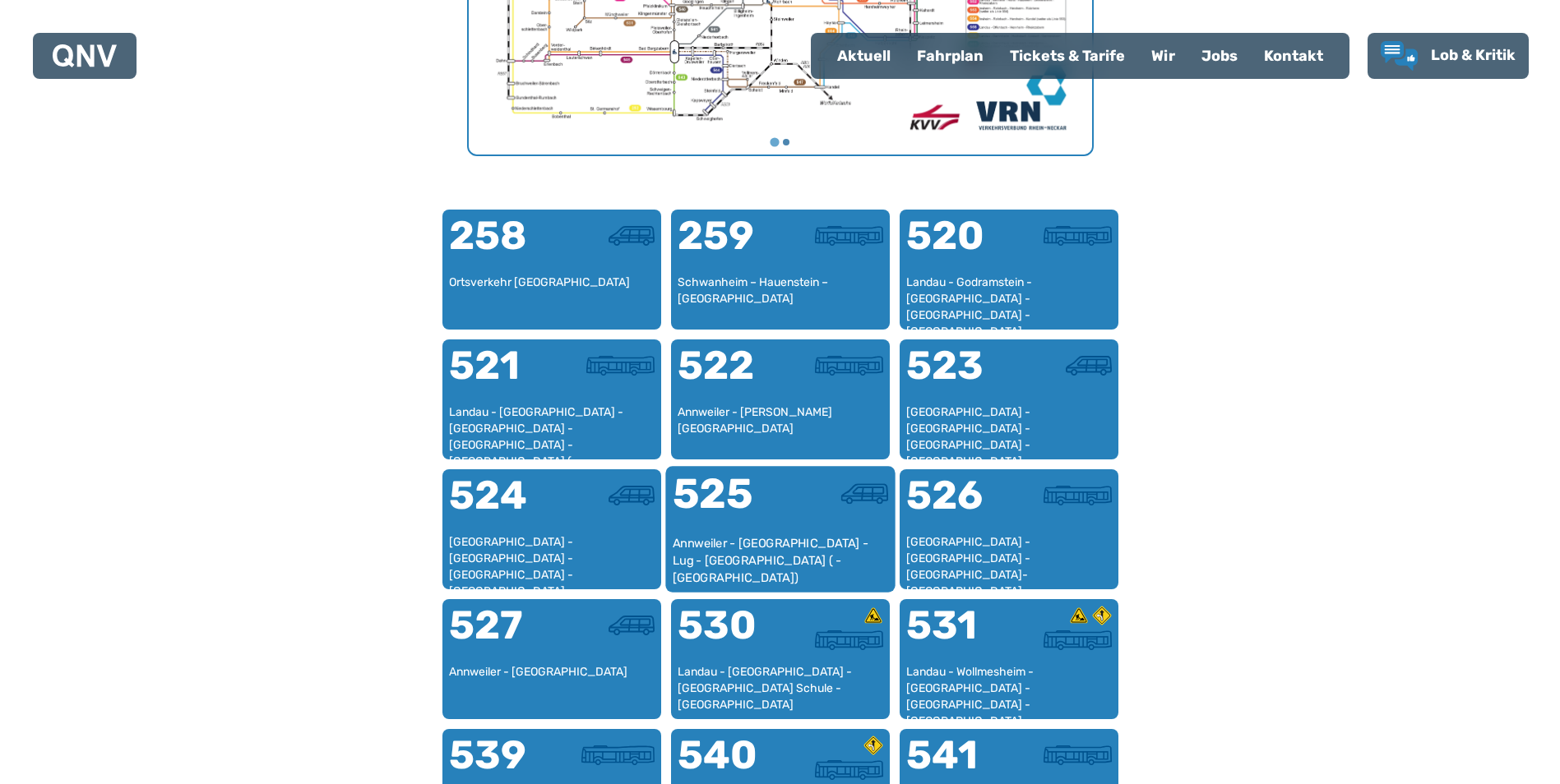
click at [777, 538] on div "Annweiler - [GEOGRAPHIC_DATA] - Lug - [GEOGRAPHIC_DATA] ( - [GEOGRAPHIC_DATA])" at bounding box center [779, 560] width 216 height 50
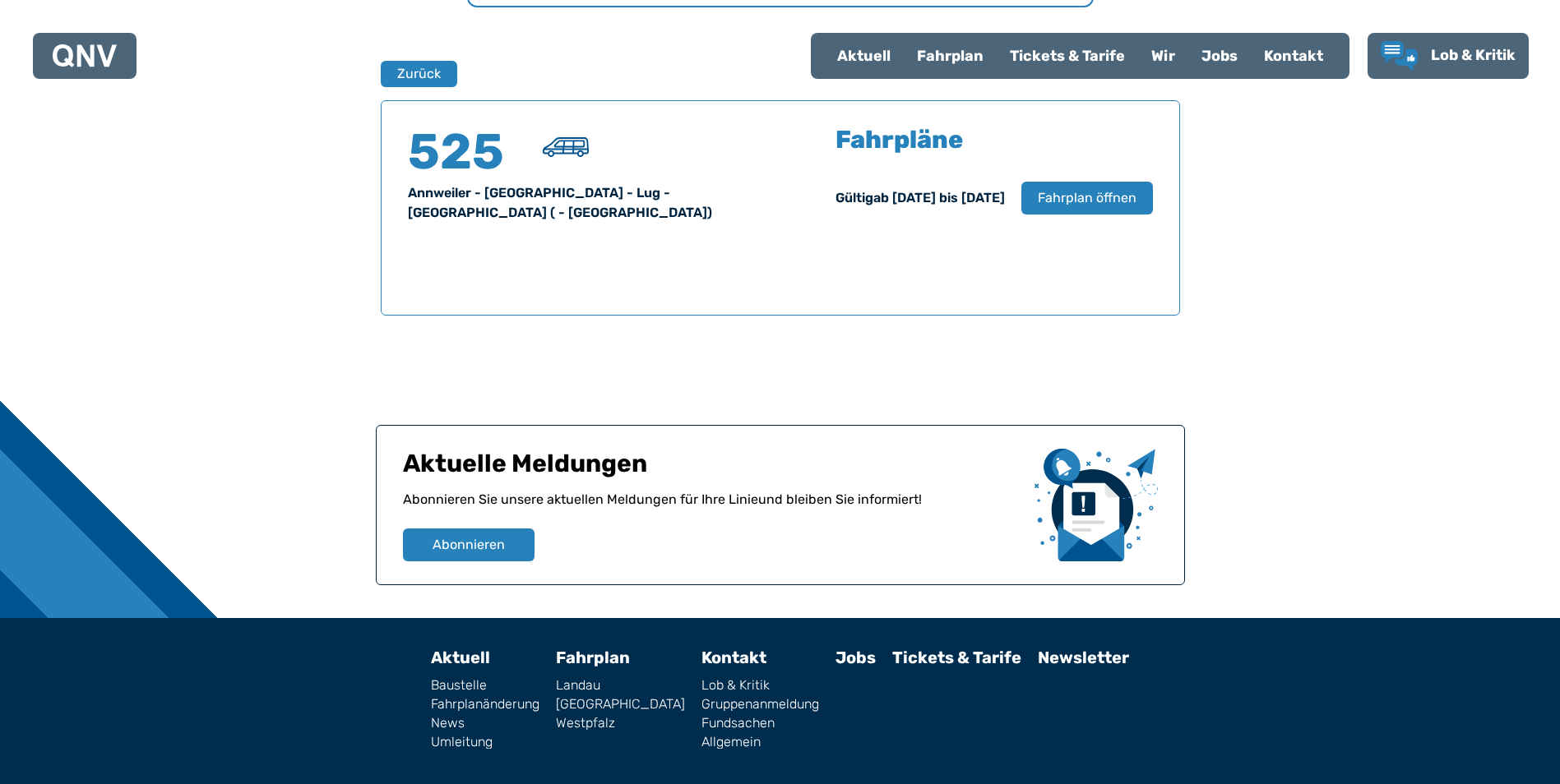
scroll to position [1083, 0]
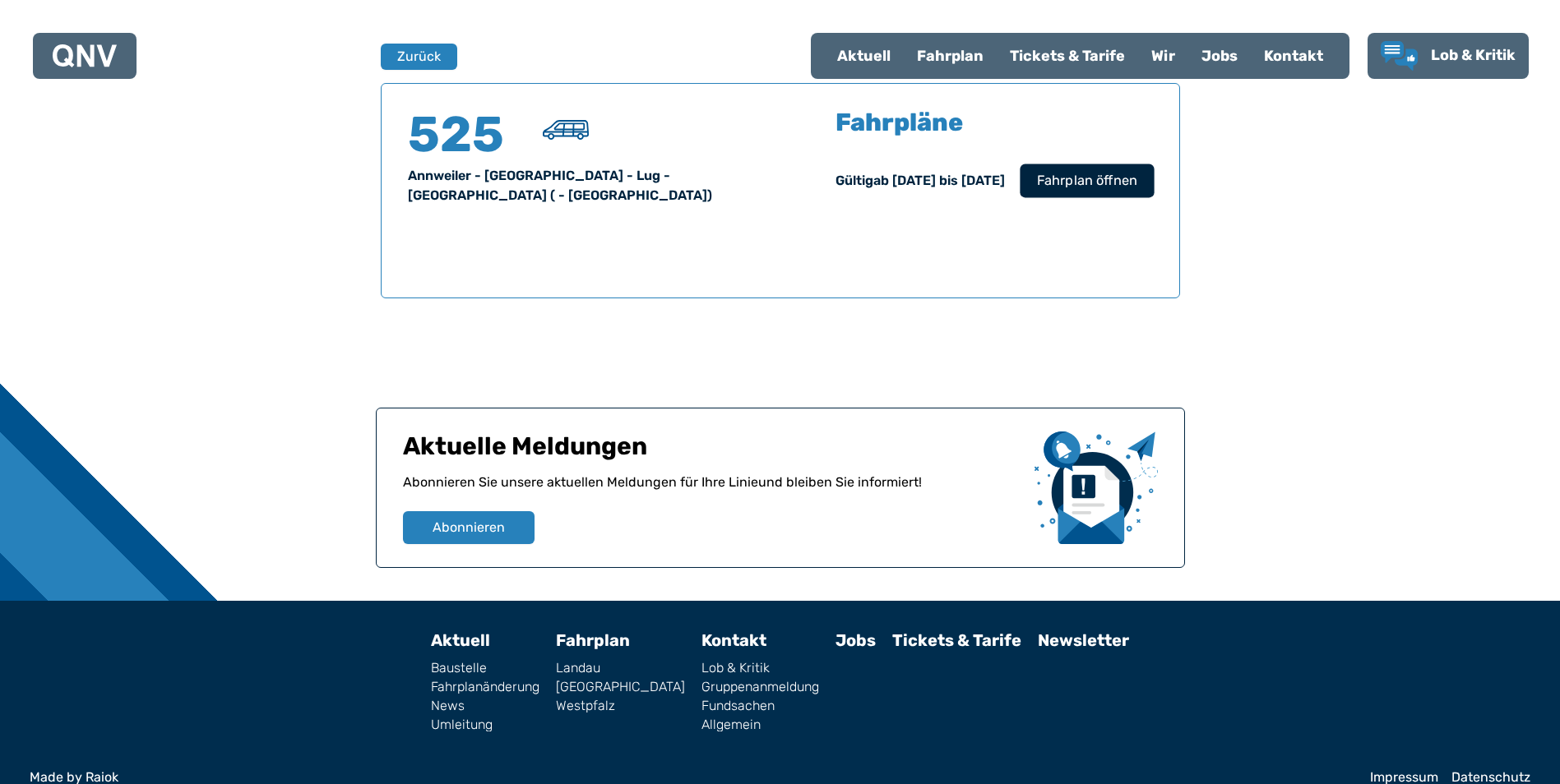
click at [1113, 189] on span "Fahrplan öffnen" at bounding box center [1086, 181] width 100 height 20
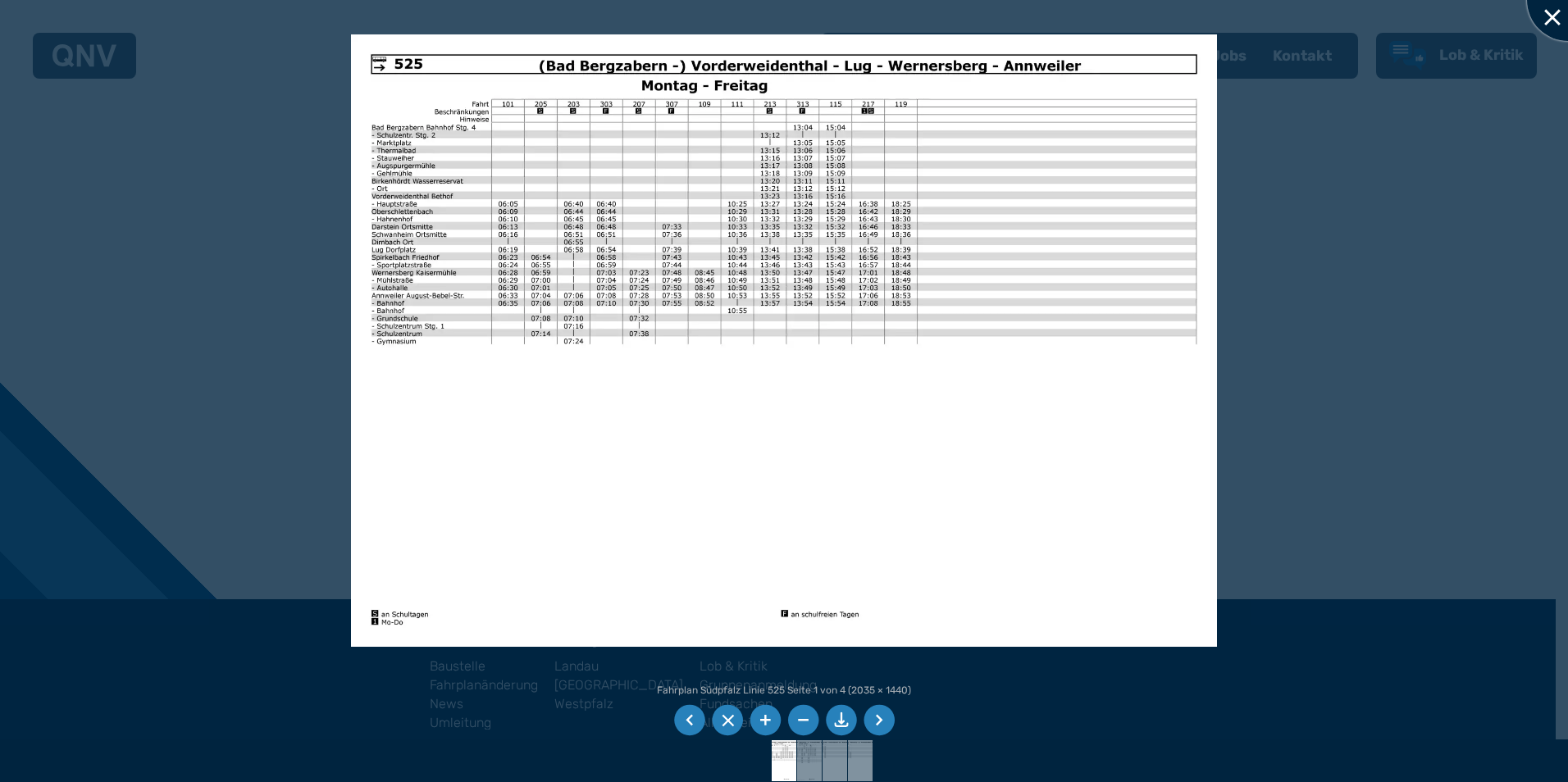
click at [1549, 11] on div at bounding box center [1568, 0] width 82 height 82
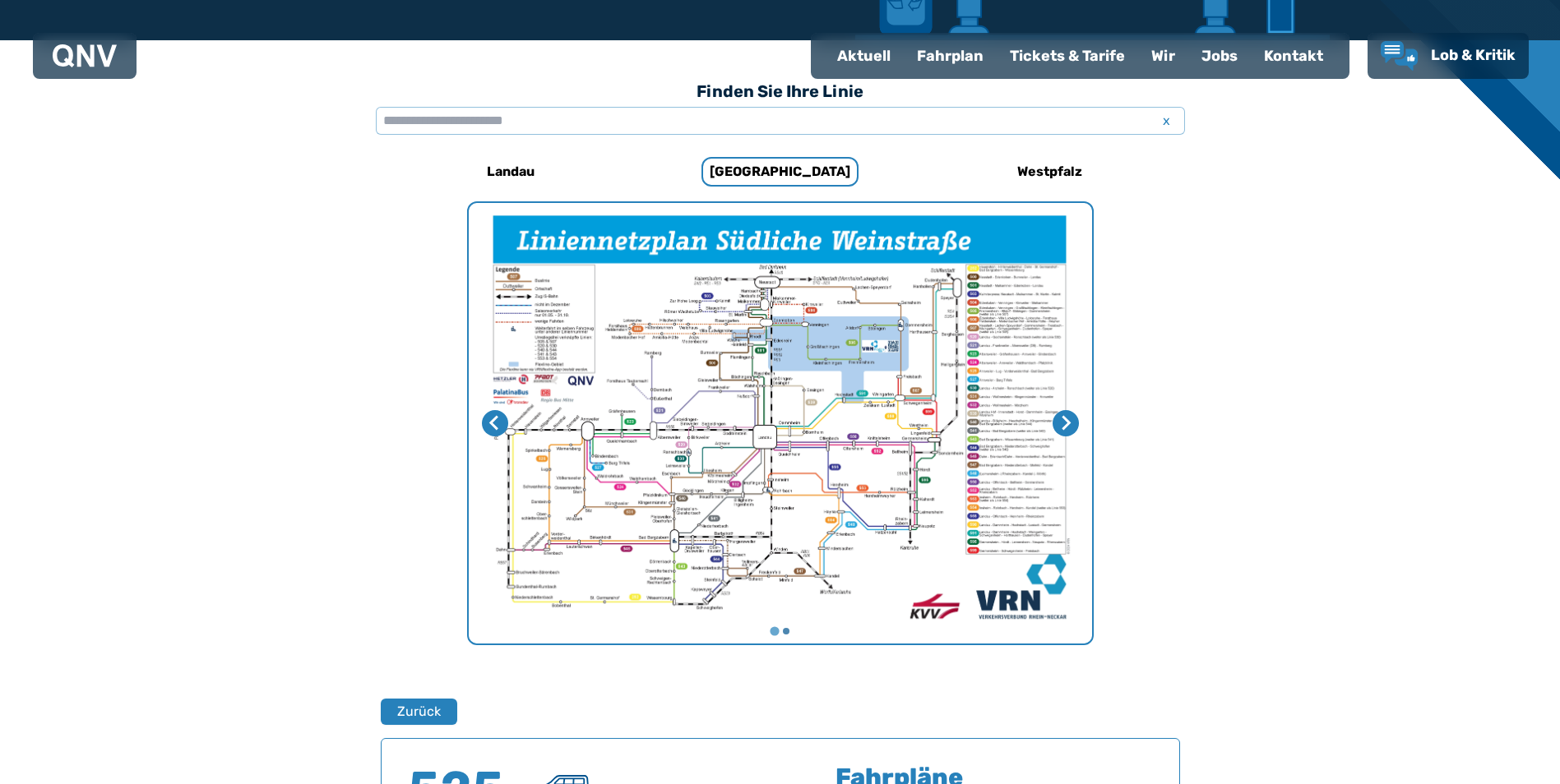
scroll to position [426, 0]
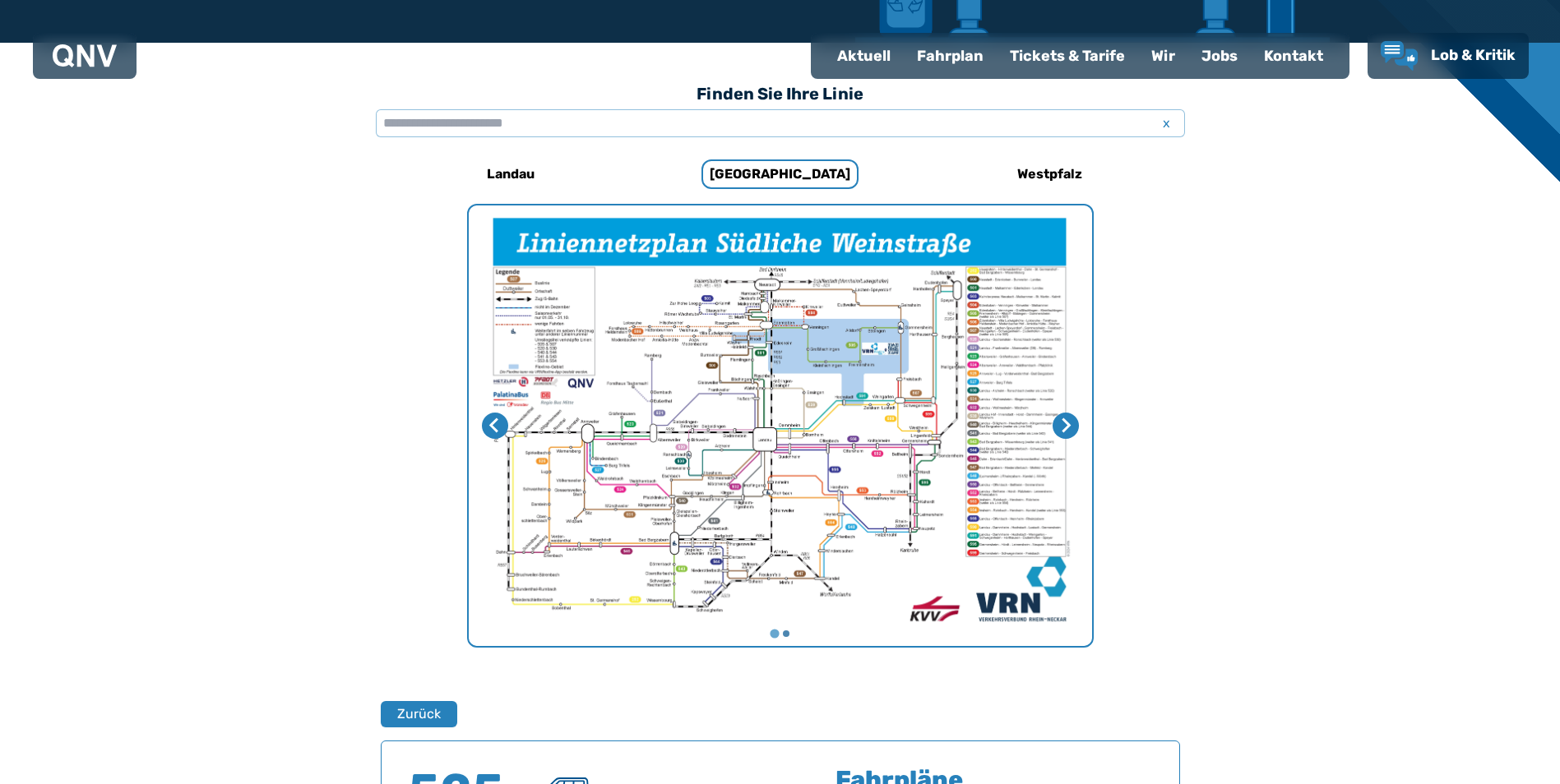
click at [860, 531] on img "1 von 2" at bounding box center [781, 425] width 624 height 440
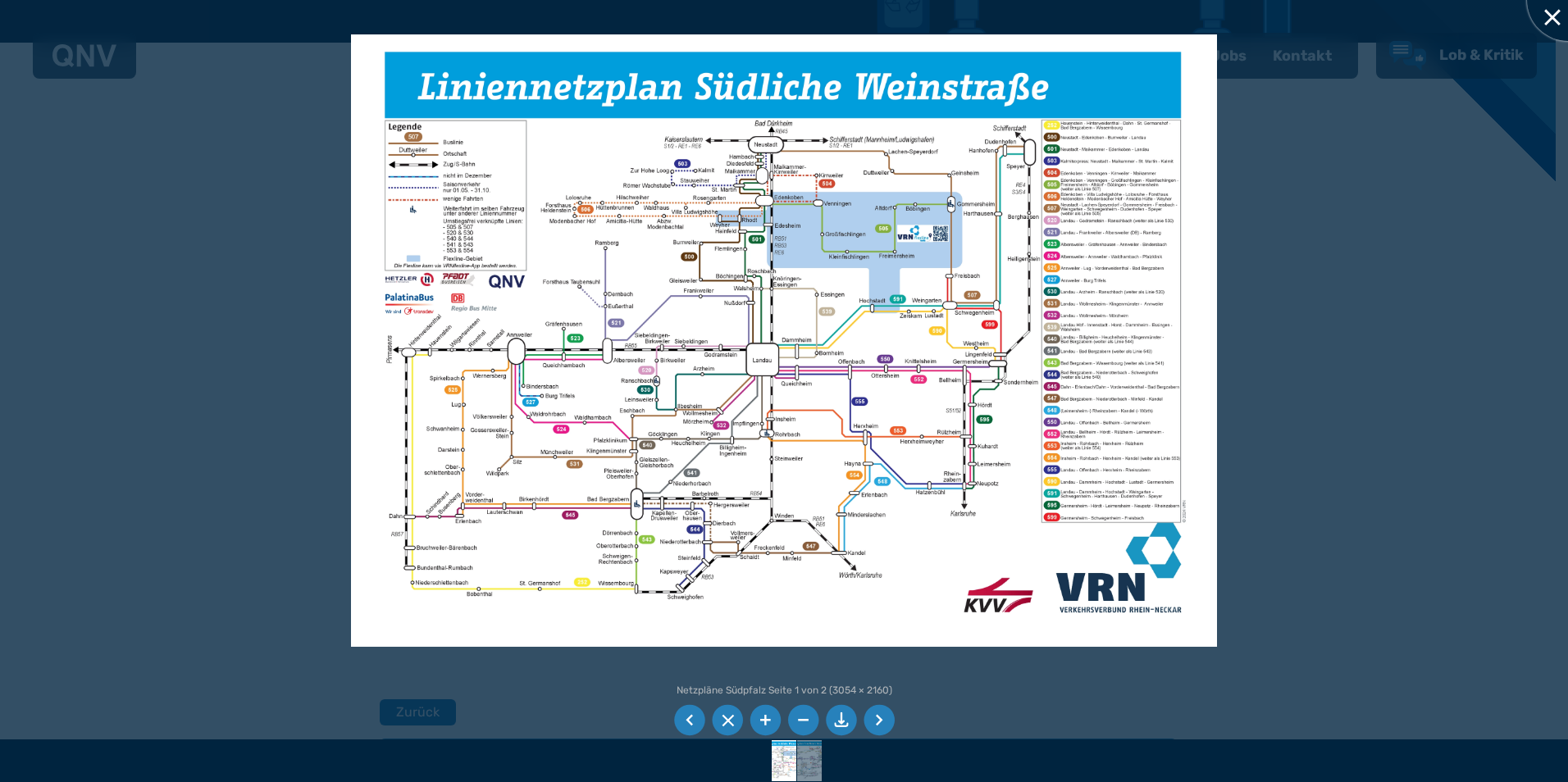
click at [1549, 10] on div at bounding box center [1568, 0] width 82 height 82
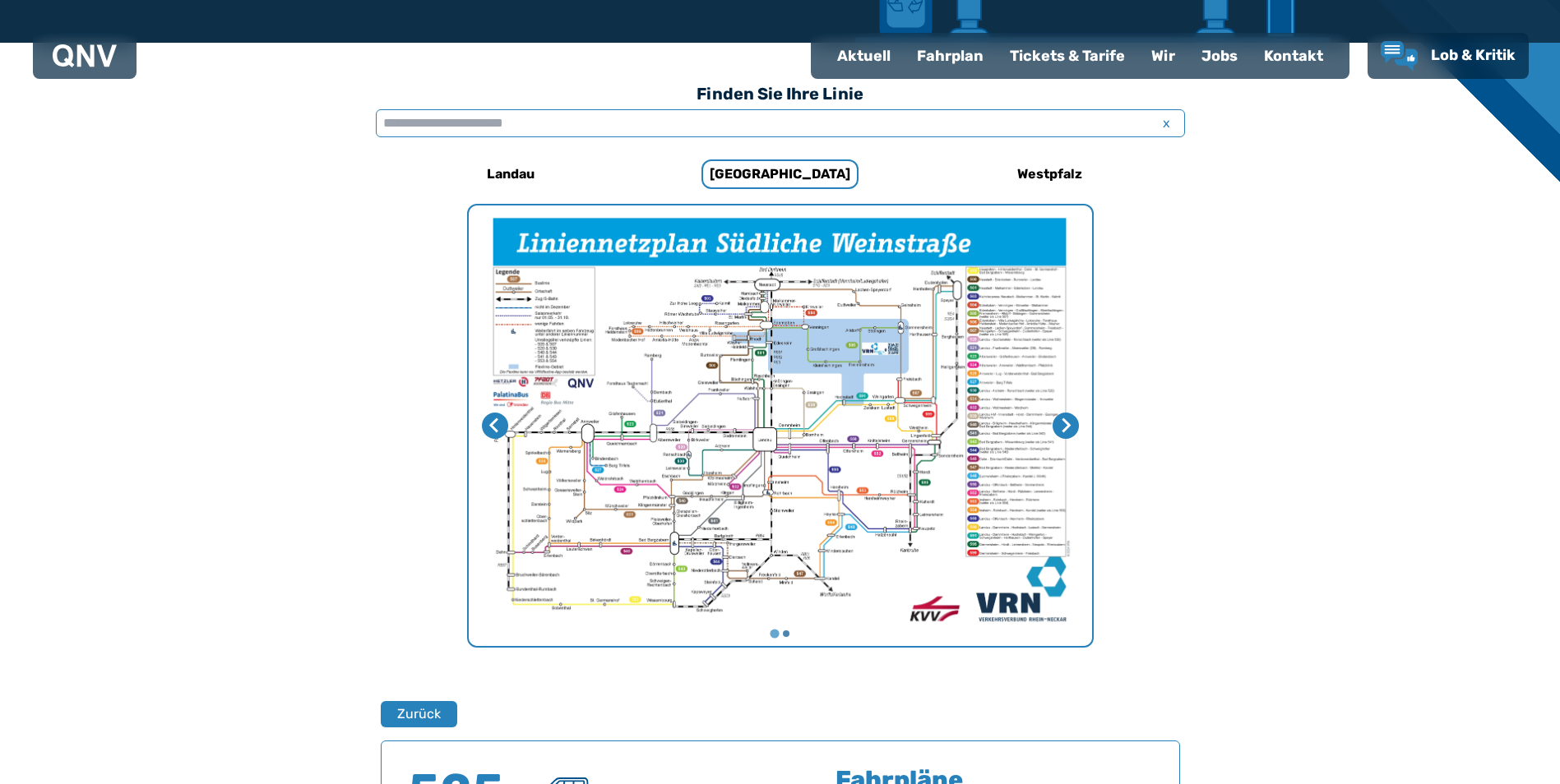
click at [605, 122] on input "text" at bounding box center [780, 123] width 809 height 28
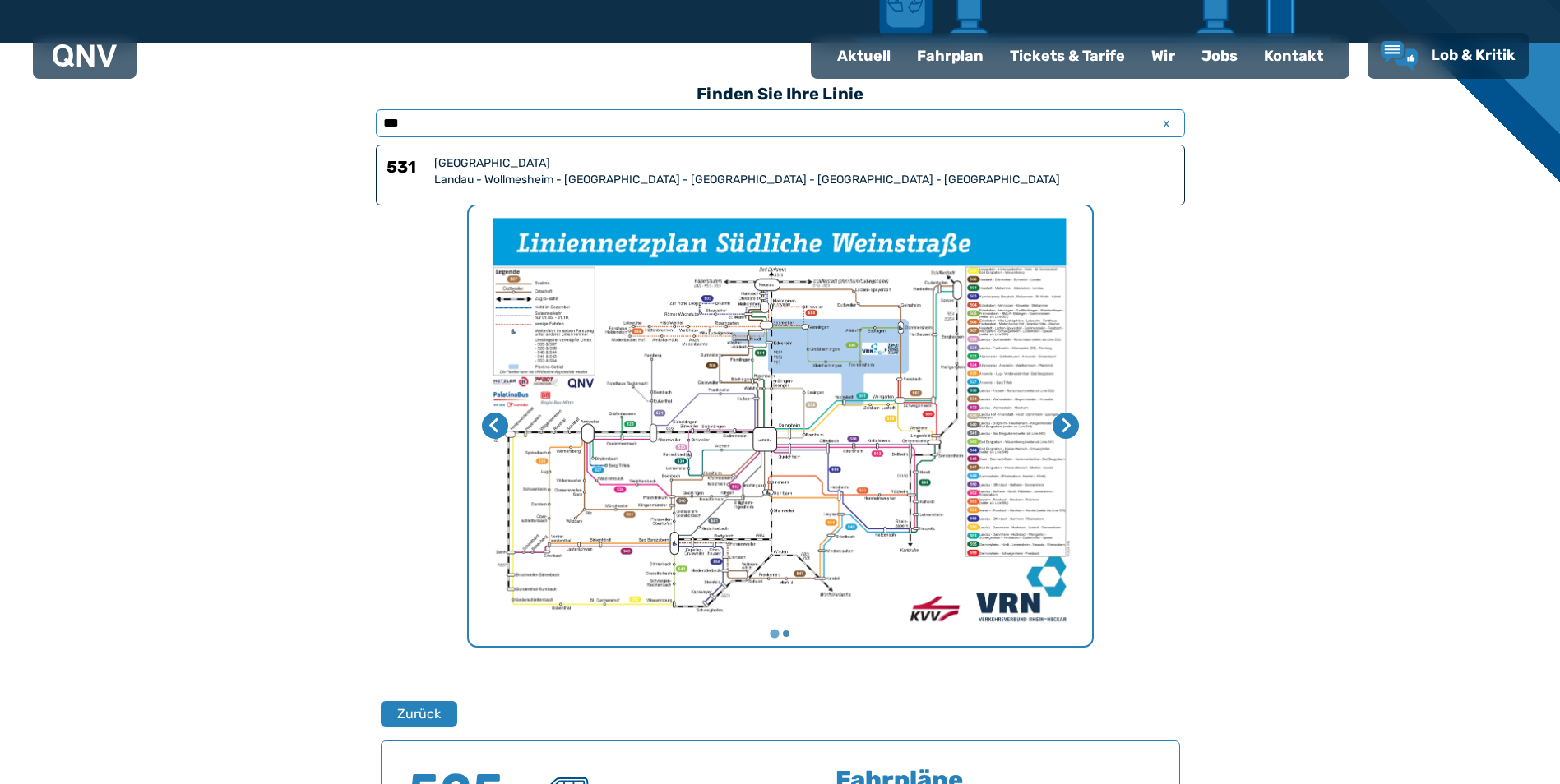
type input "***"
click at [560, 178] on div "Landau - Wollmesheim - [GEOGRAPHIC_DATA] - [GEOGRAPHIC_DATA] - [GEOGRAPHIC_DATA…" at bounding box center [804, 179] width 740 height 17
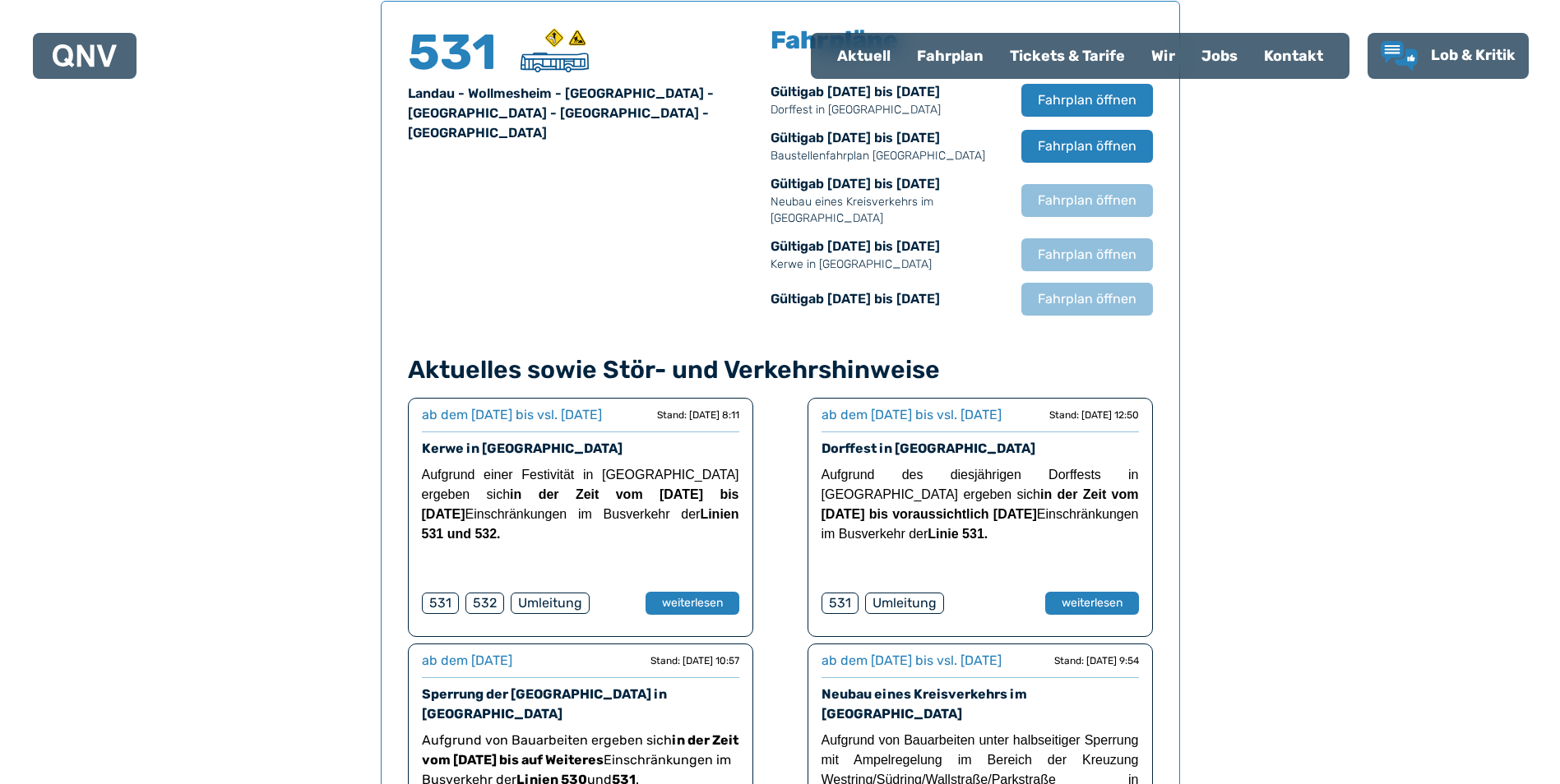
scroll to position [1083, 0]
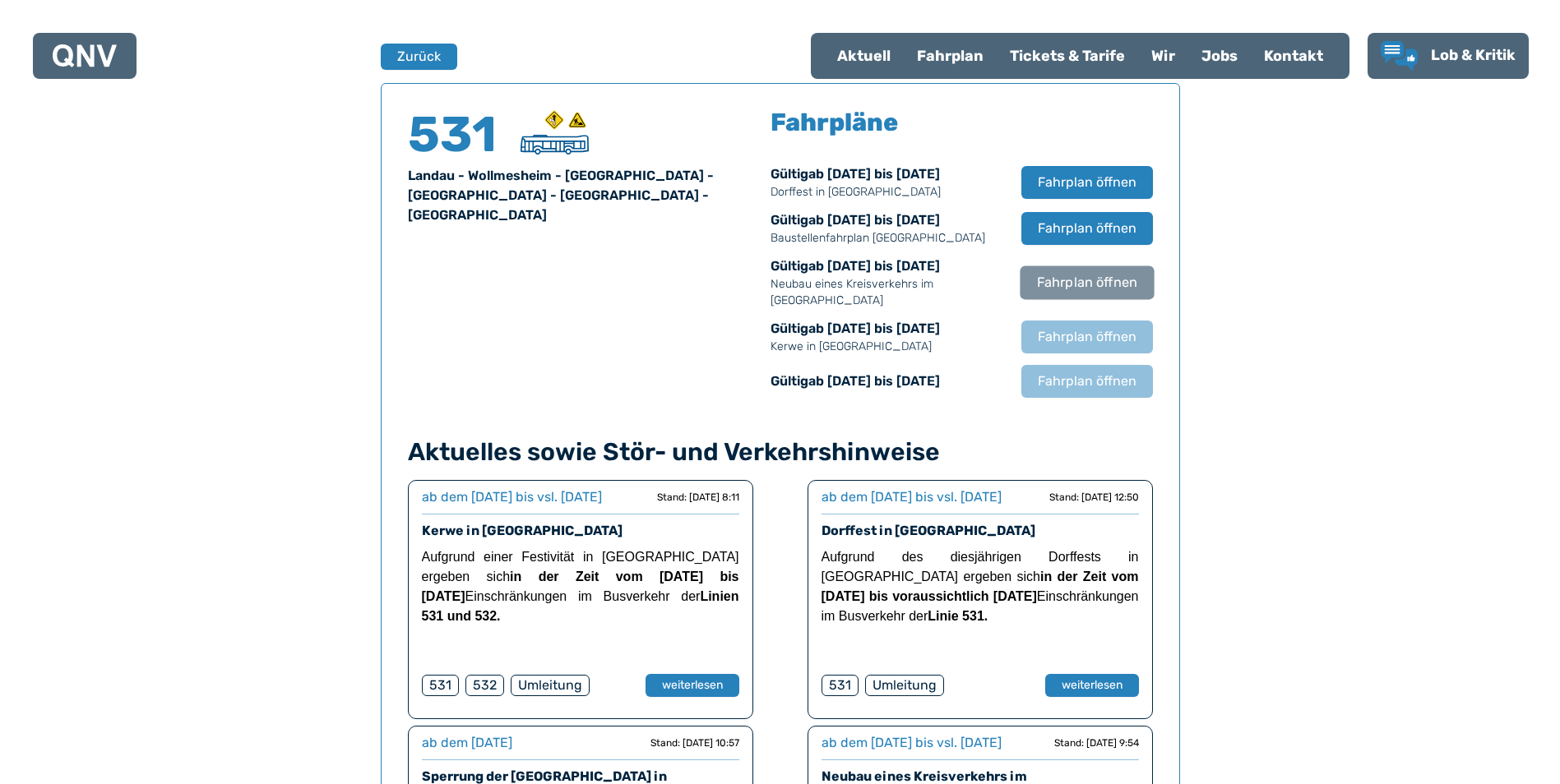
click at [1075, 278] on span "Fahrplan öffnen" at bounding box center [1086, 282] width 100 height 20
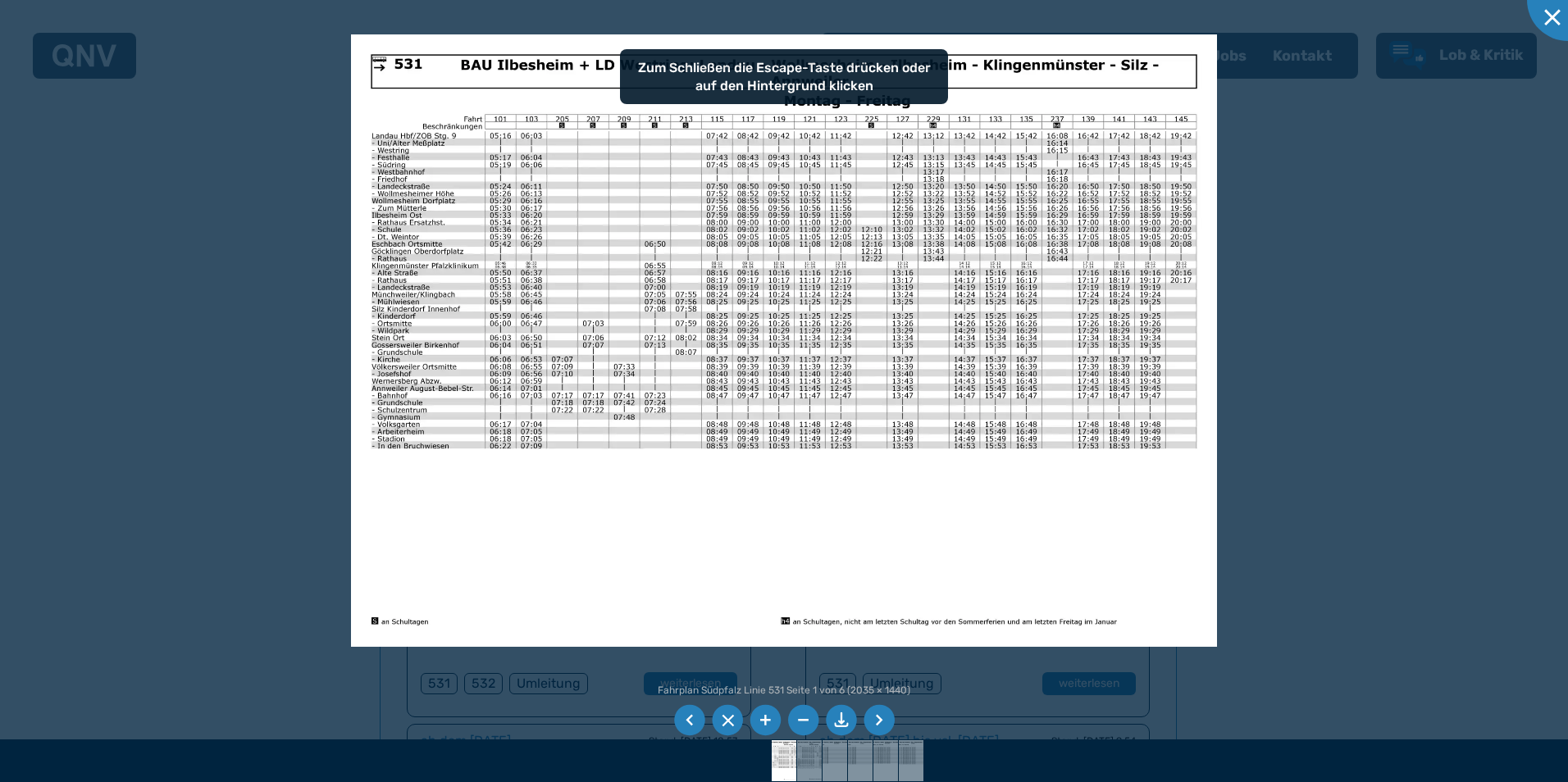
click at [1068, 278] on img at bounding box center [784, 341] width 866 height 613
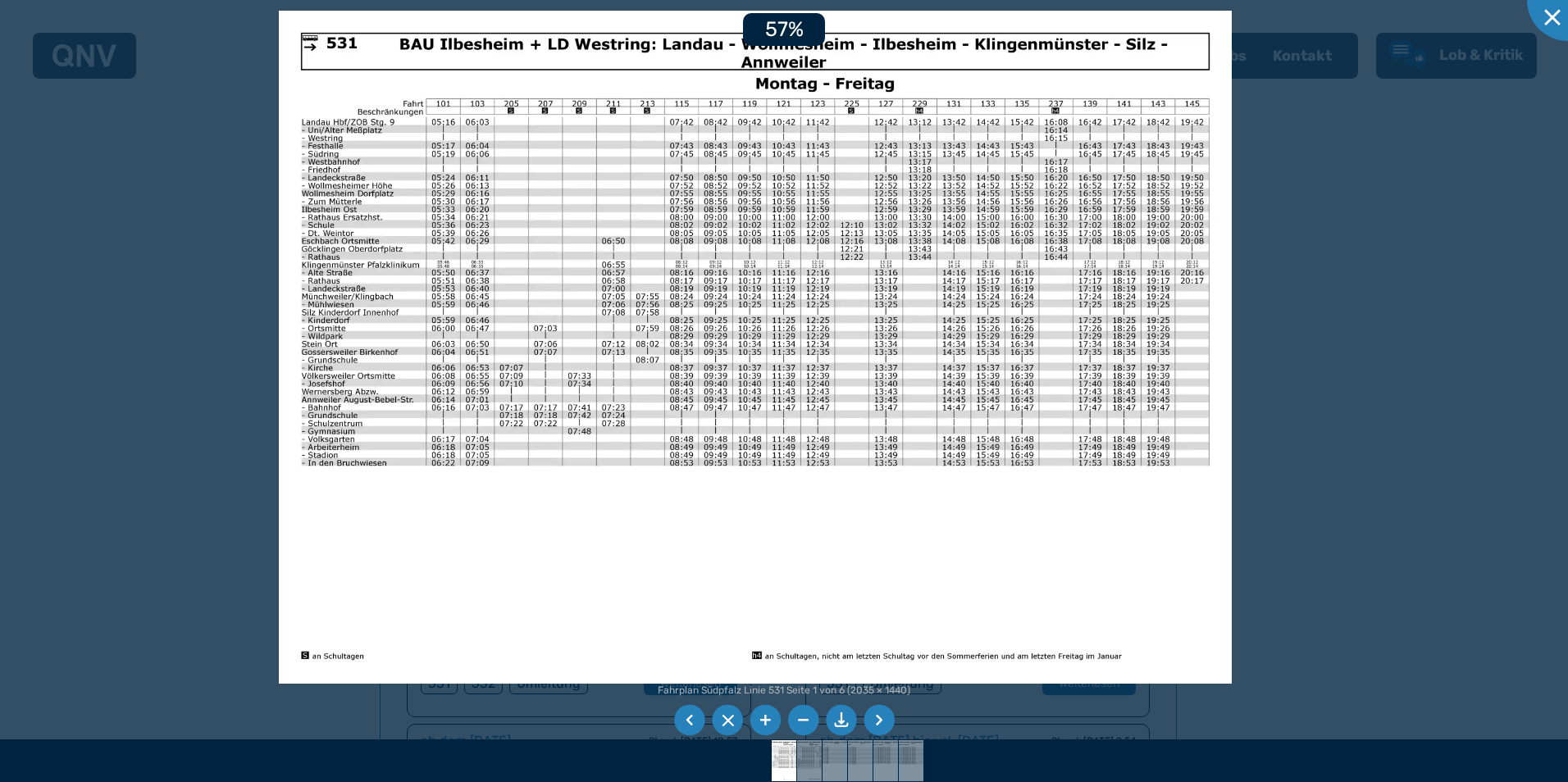
click at [1067, 519] on img at bounding box center [755, 347] width 952 height 674
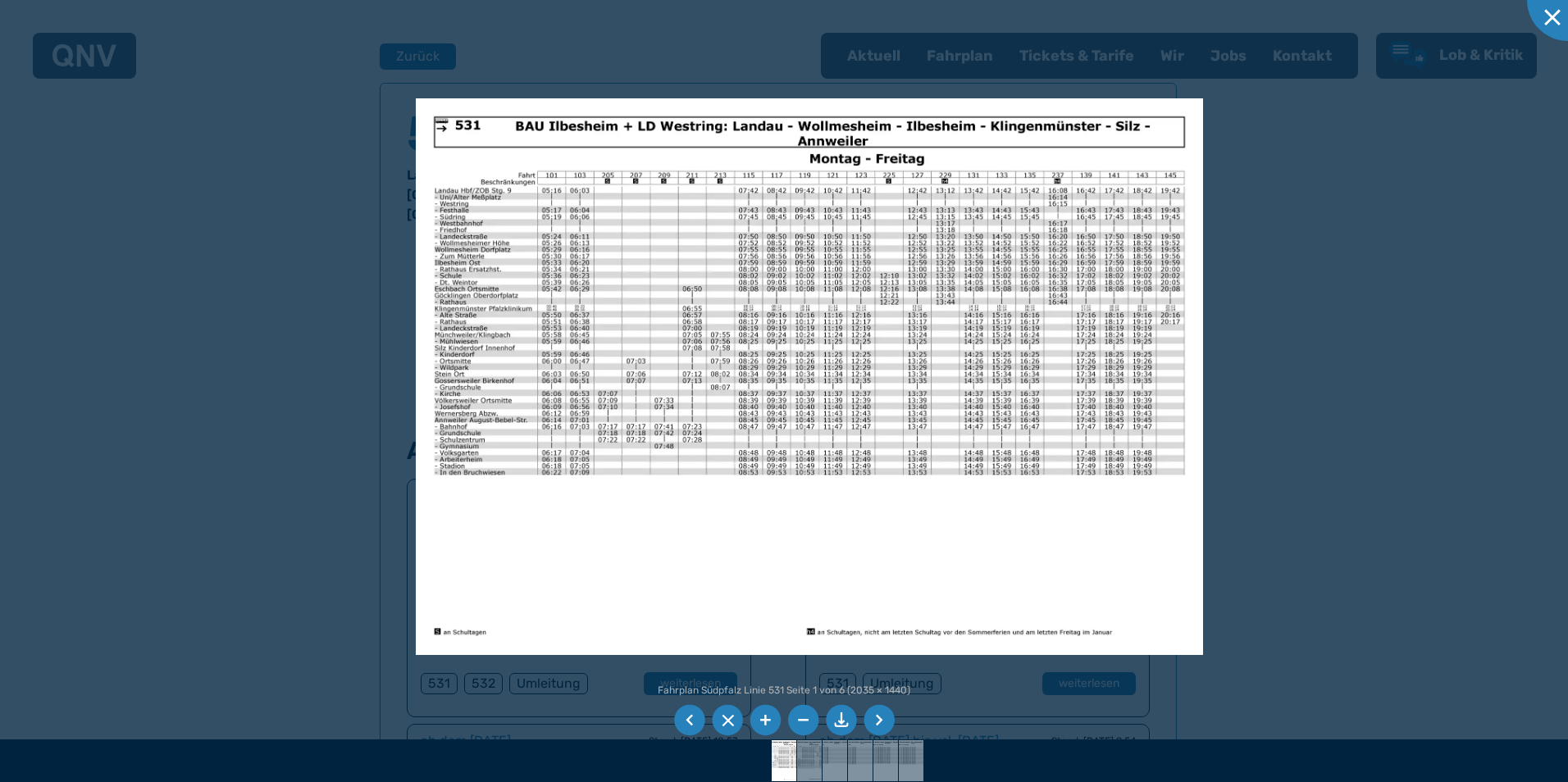
click at [443, 135] on img at bounding box center [809, 376] width 788 height 557
click at [532, 145] on img at bounding box center [809, 376] width 788 height 557
click at [1393, 275] on div at bounding box center [784, 391] width 1568 height 782
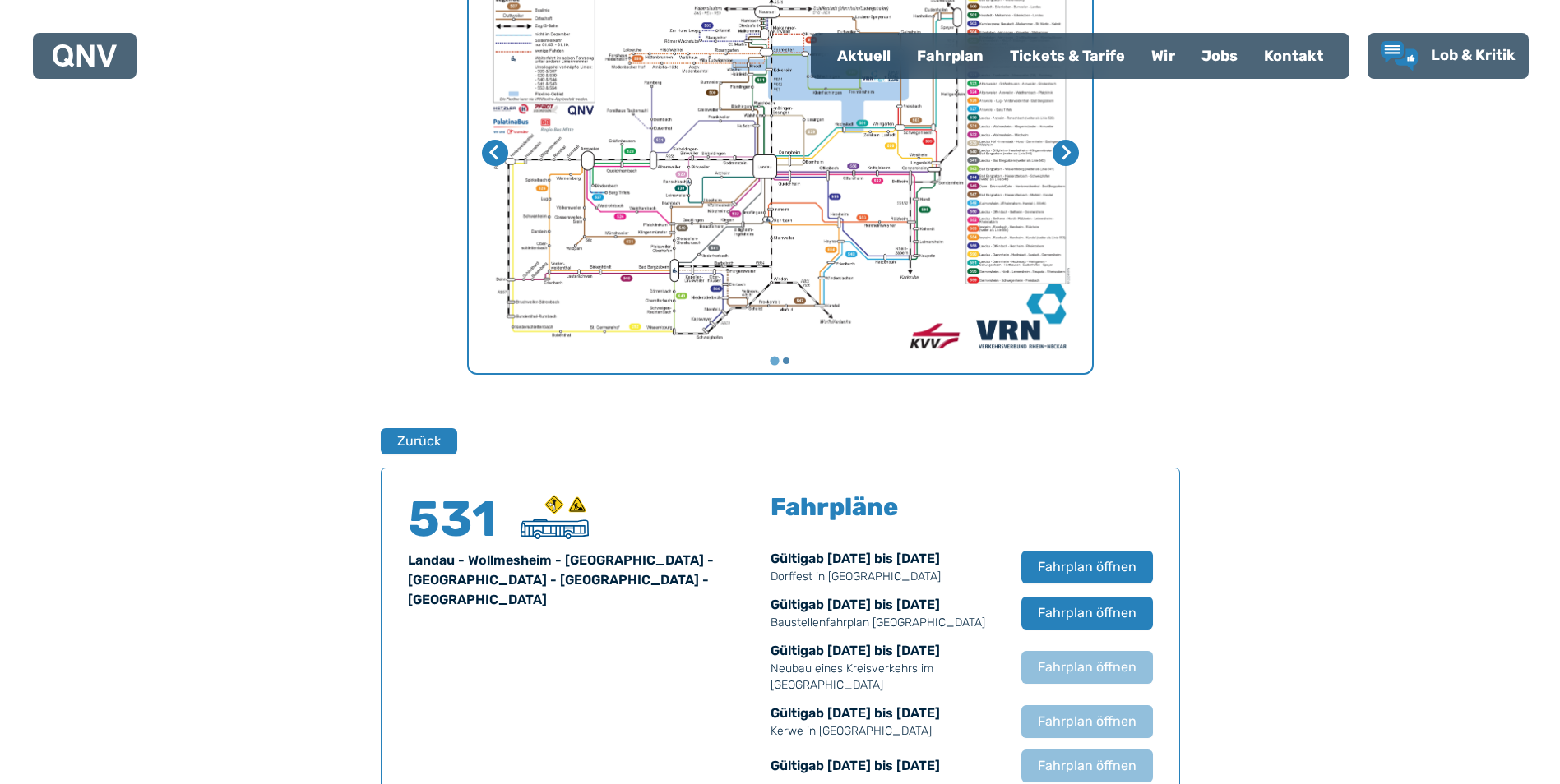
scroll to position [672, 0]
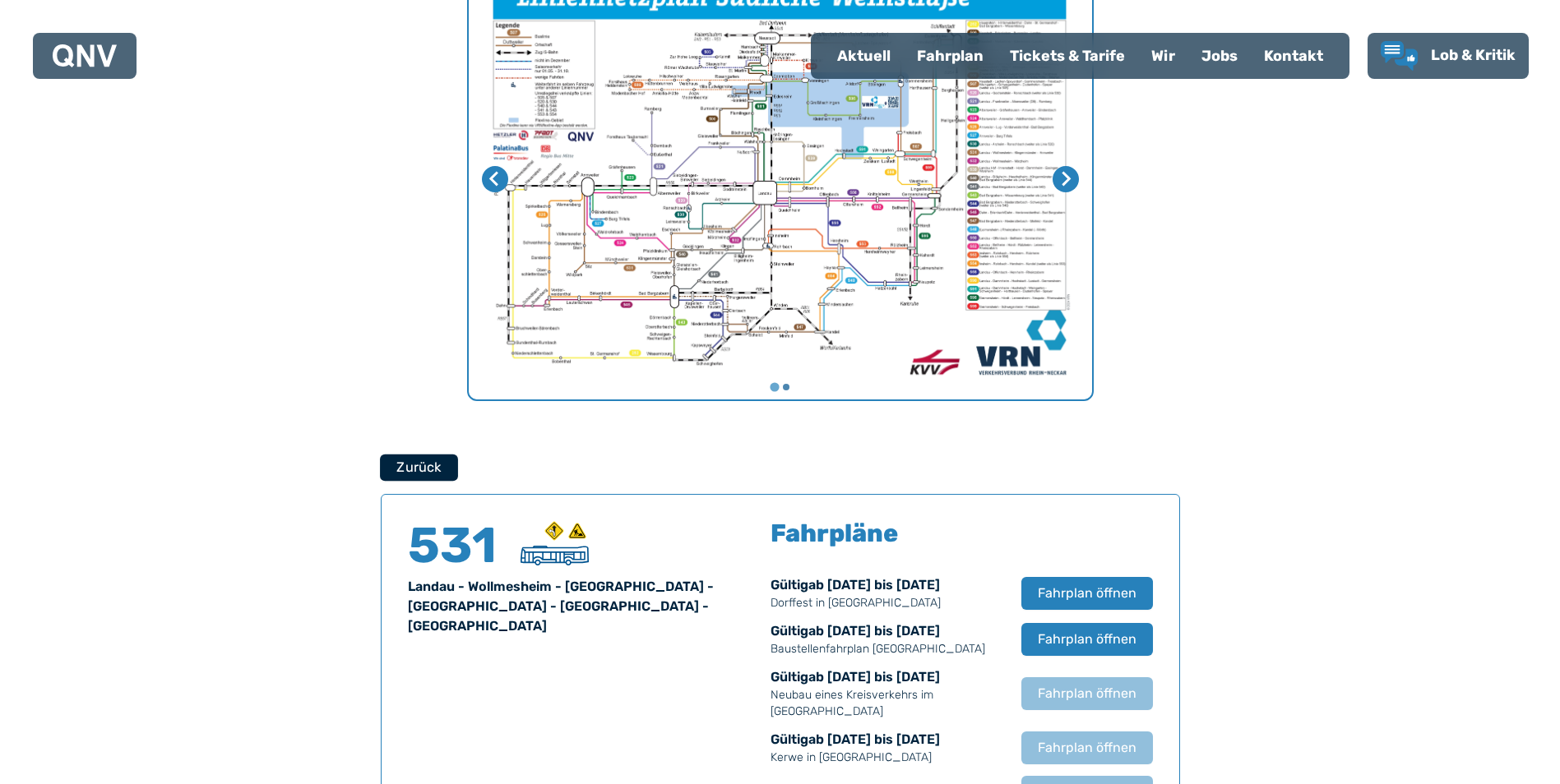
click at [402, 460] on button "Zurück" at bounding box center [419, 467] width 78 height 28
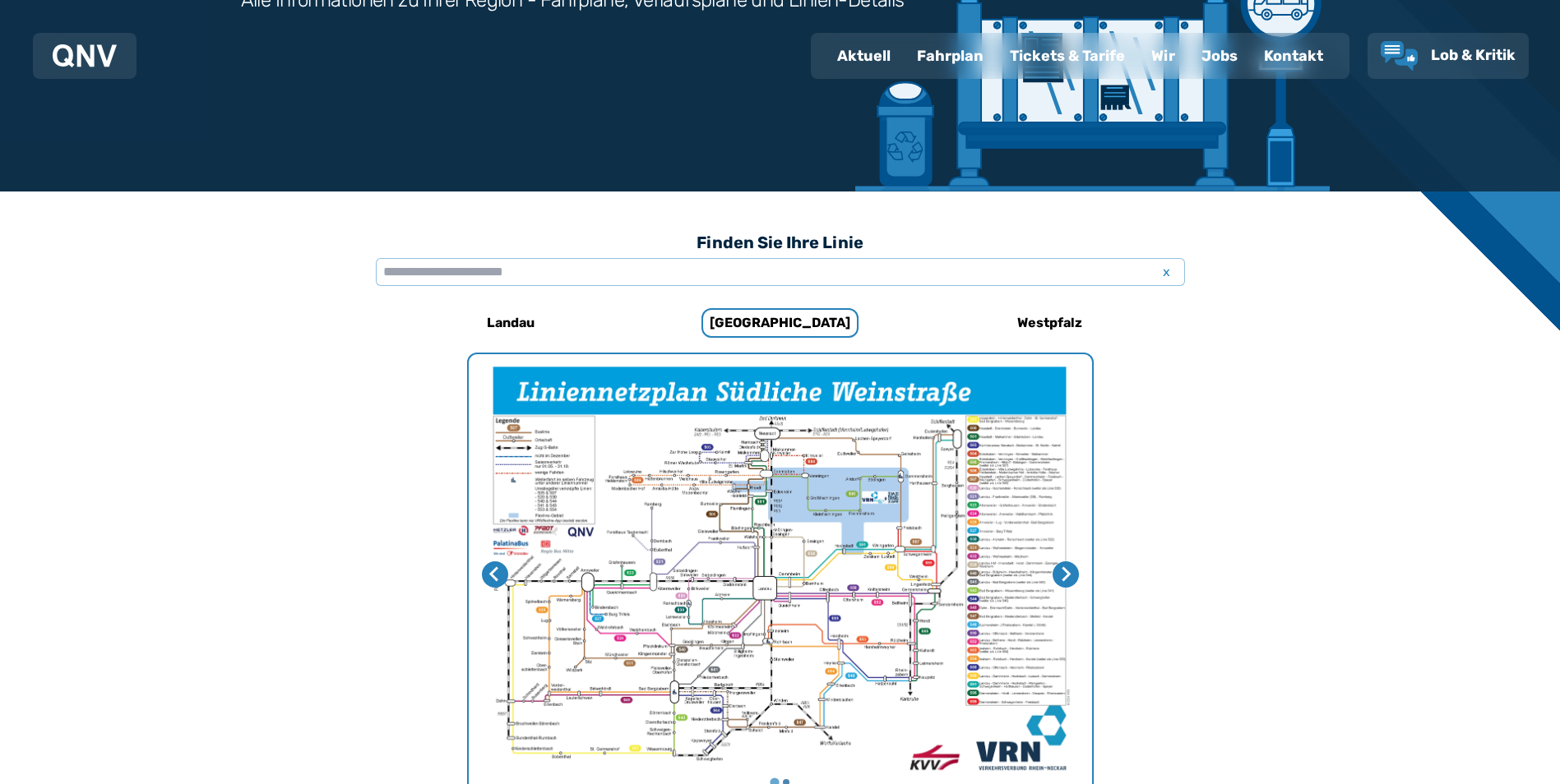
scroll to position [178, 0]
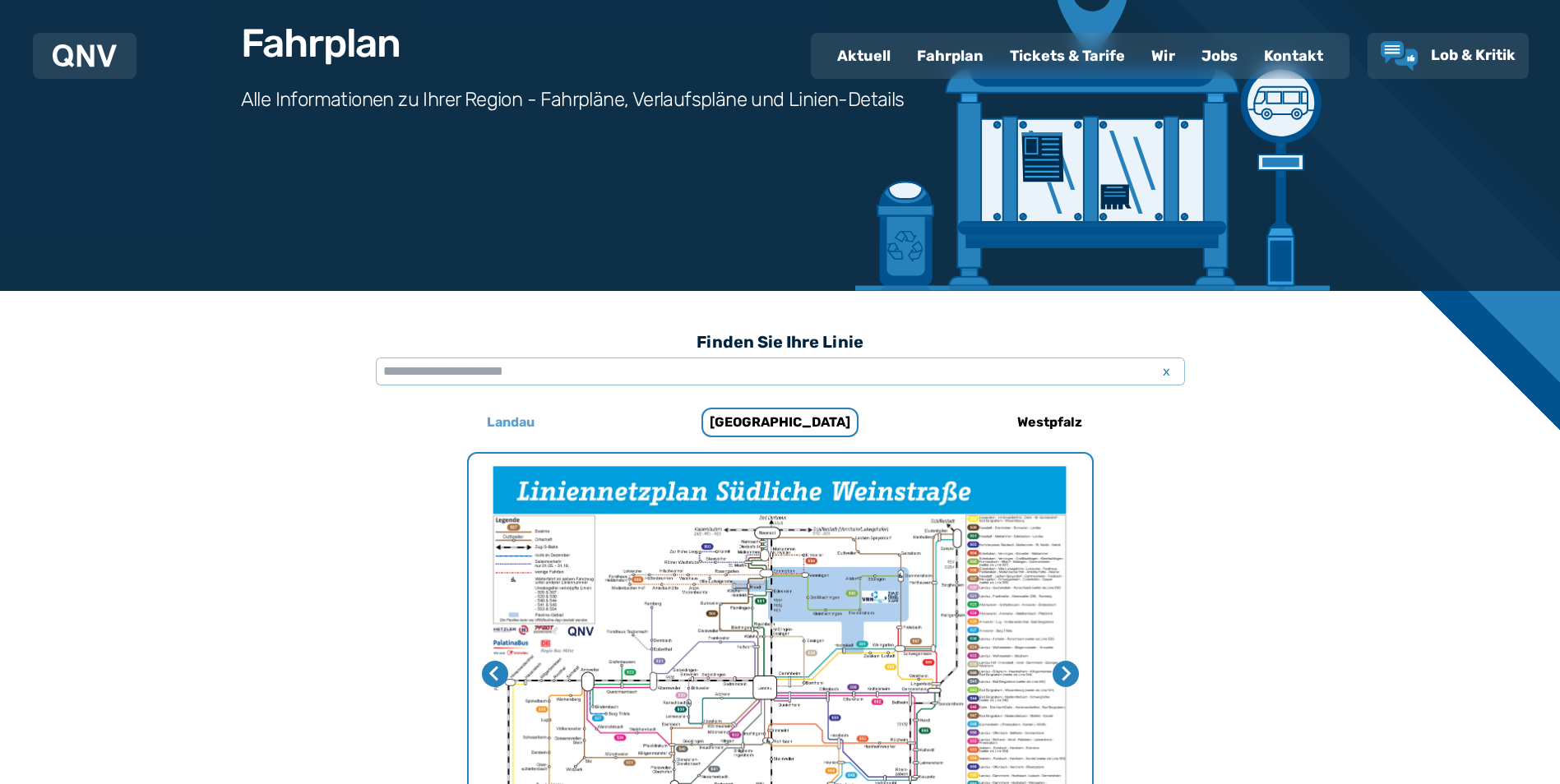
click at [498, 419] on h6 "Landau" at bounding box center [511, 423] width 61 height 27
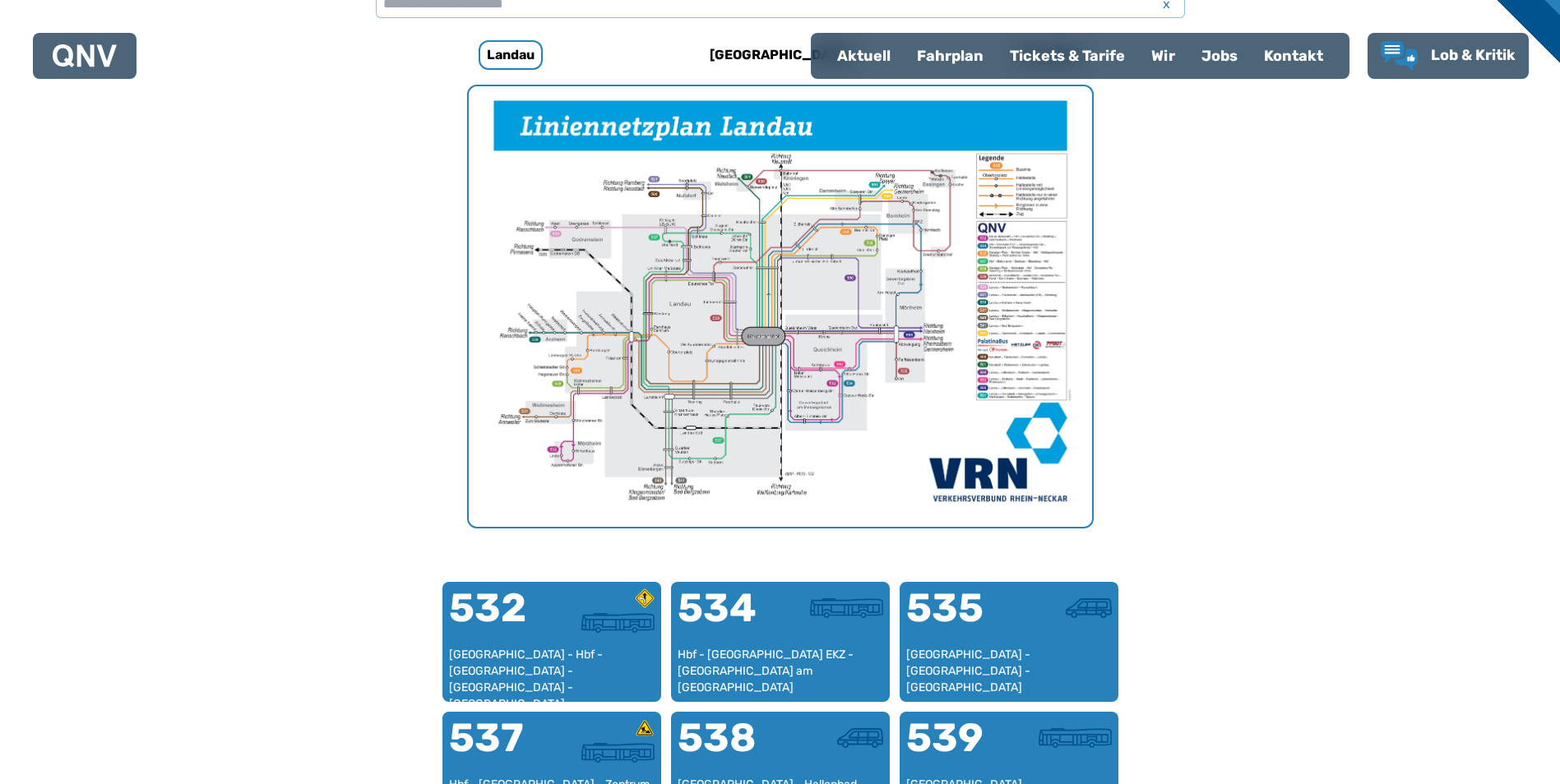
scroll to position [506, 0]
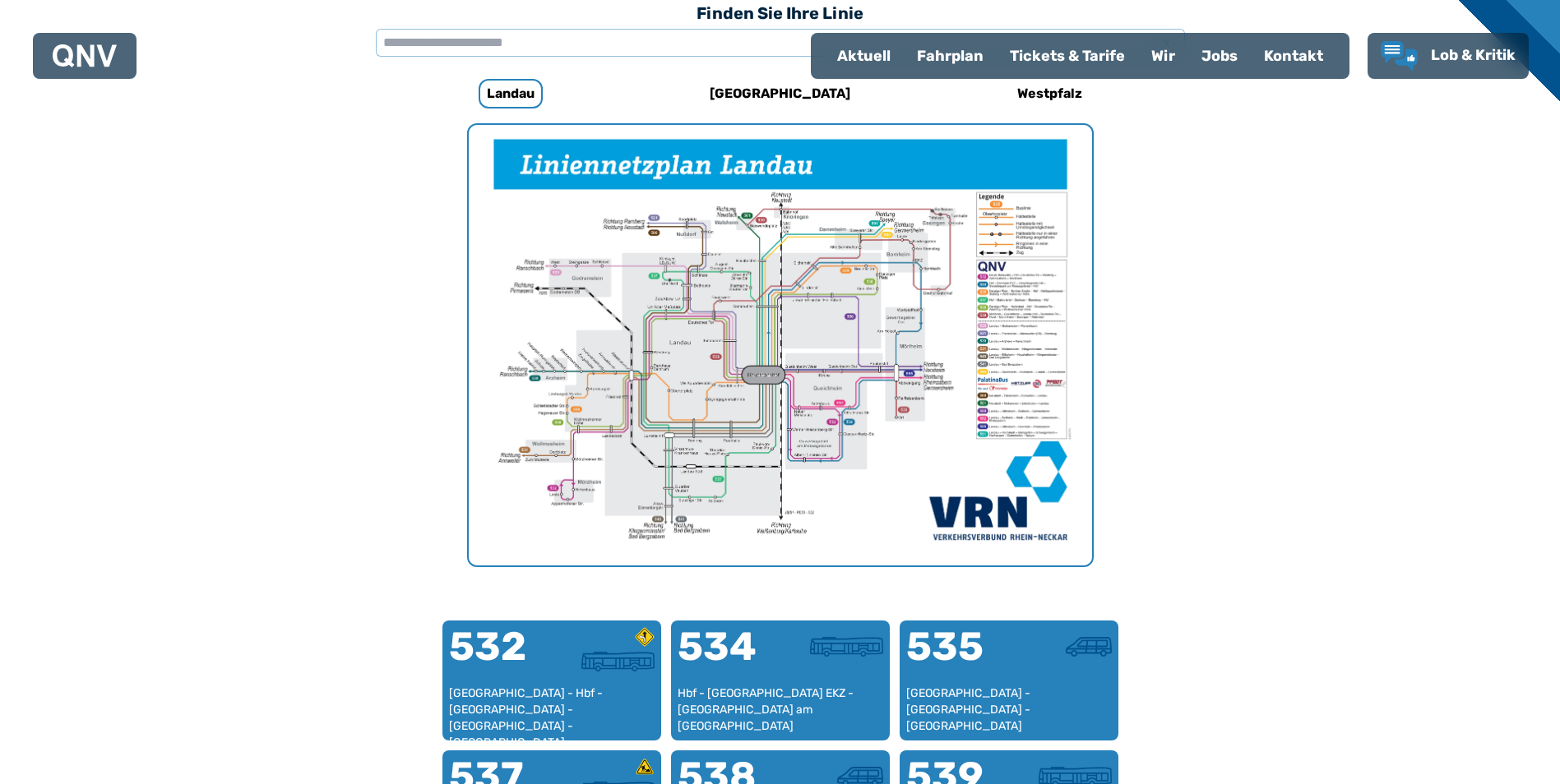
click at [915, 58] on div "Fahrplan" at bounding box center [950, 56] width 93 height 43
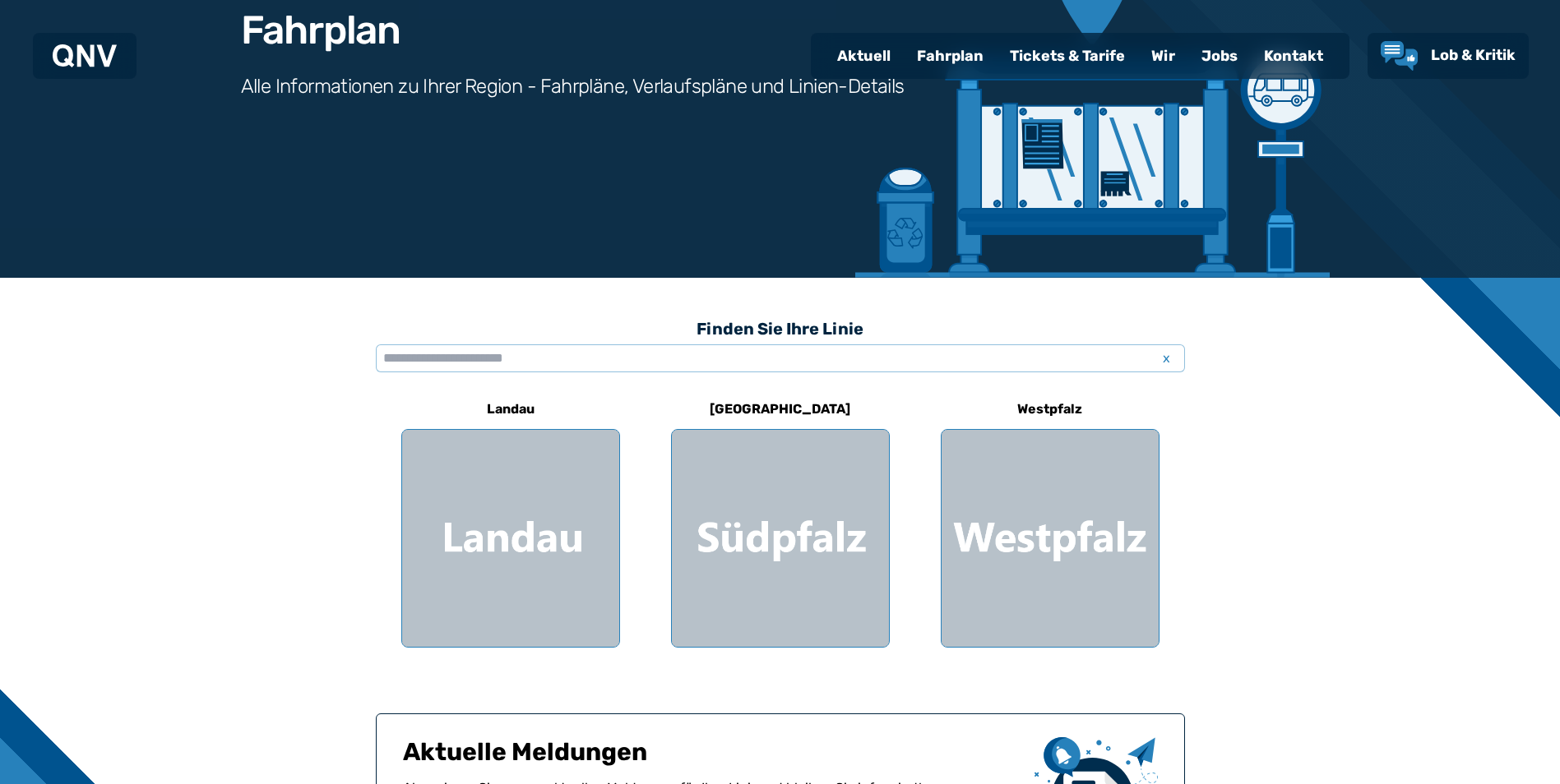
scroll to position [247, 0]
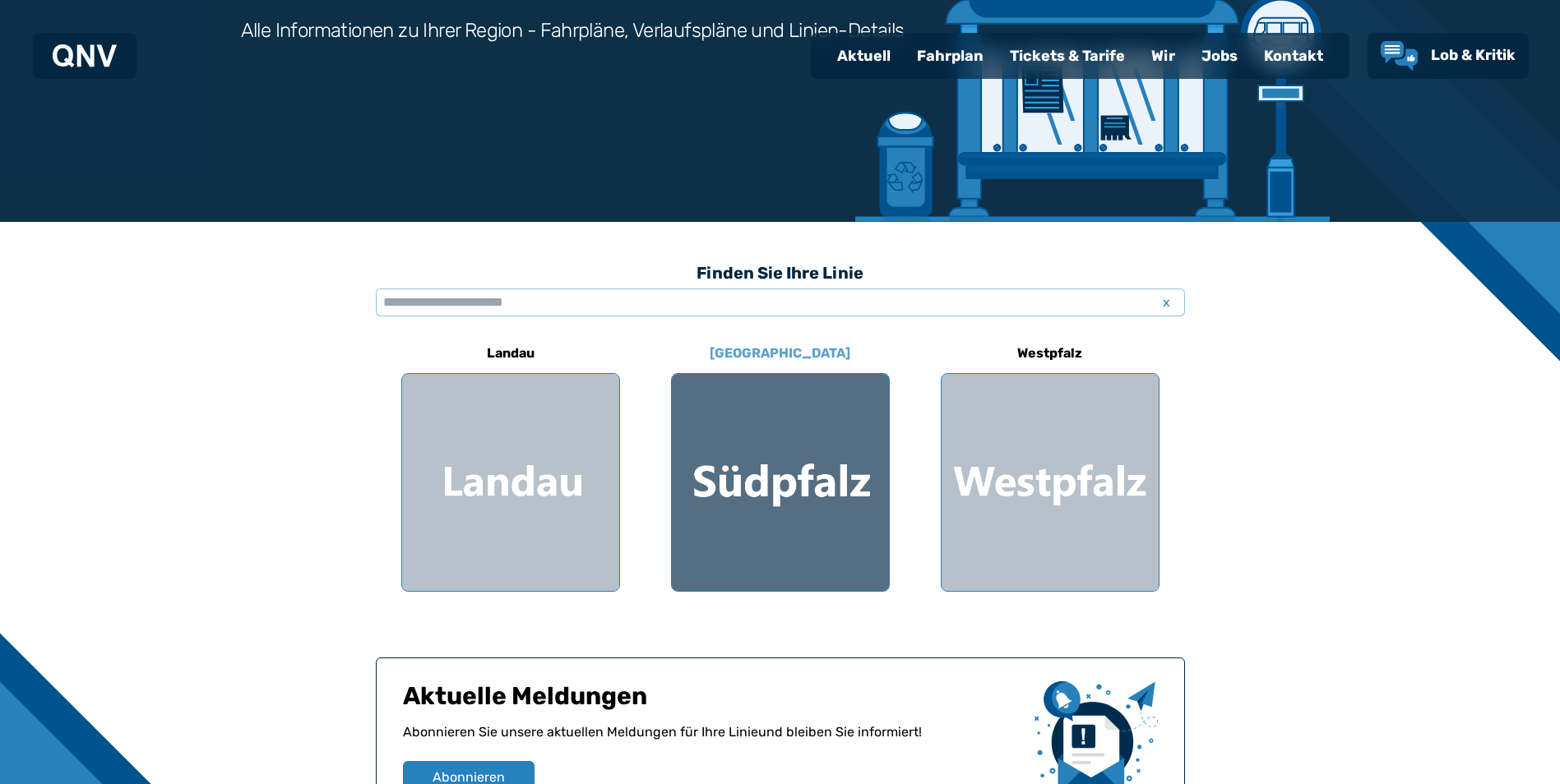
click at [746, 497] on div at bounding box center [780, 482] width 217 height 217
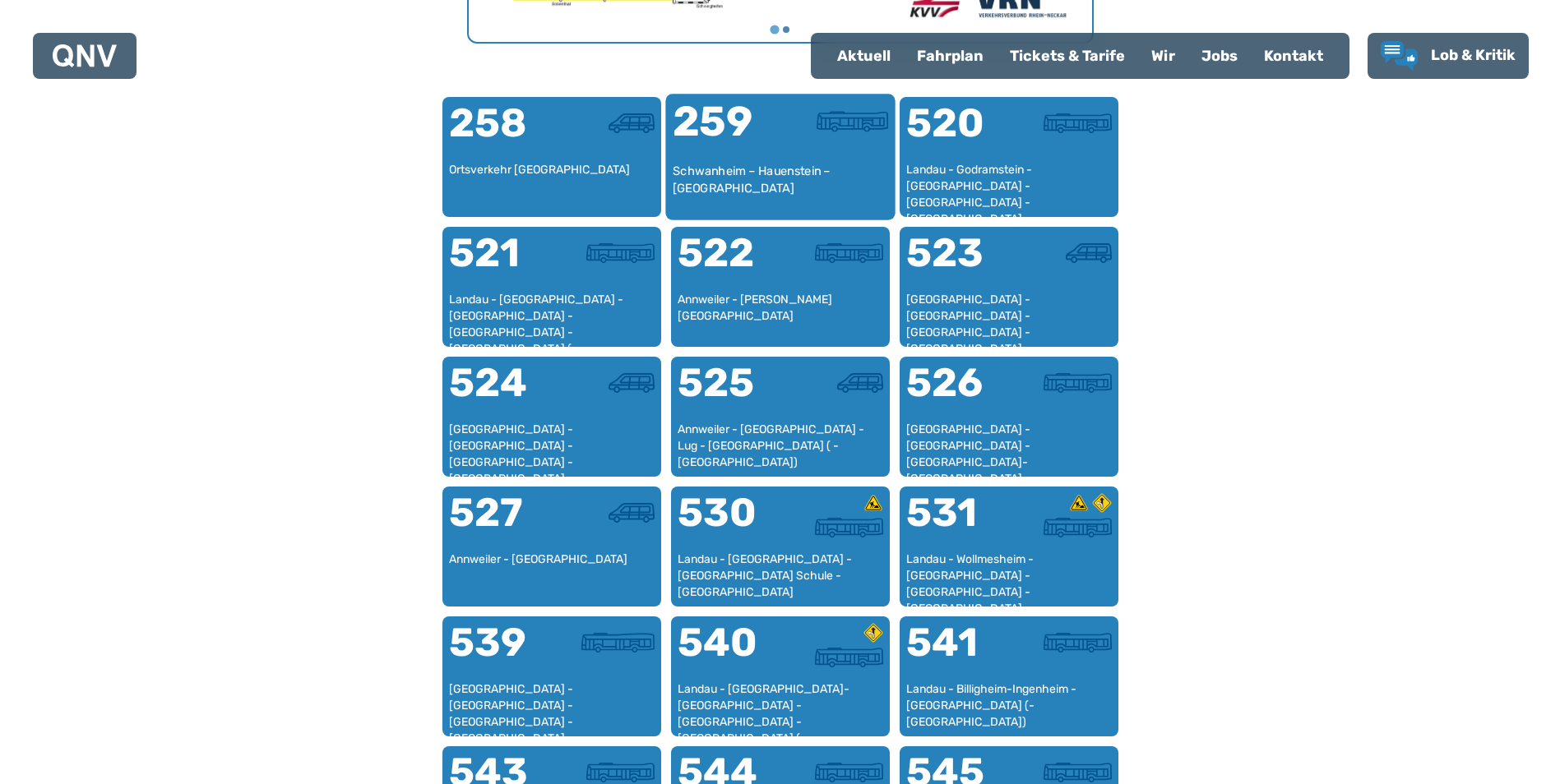
scroll to position [1081, 0]
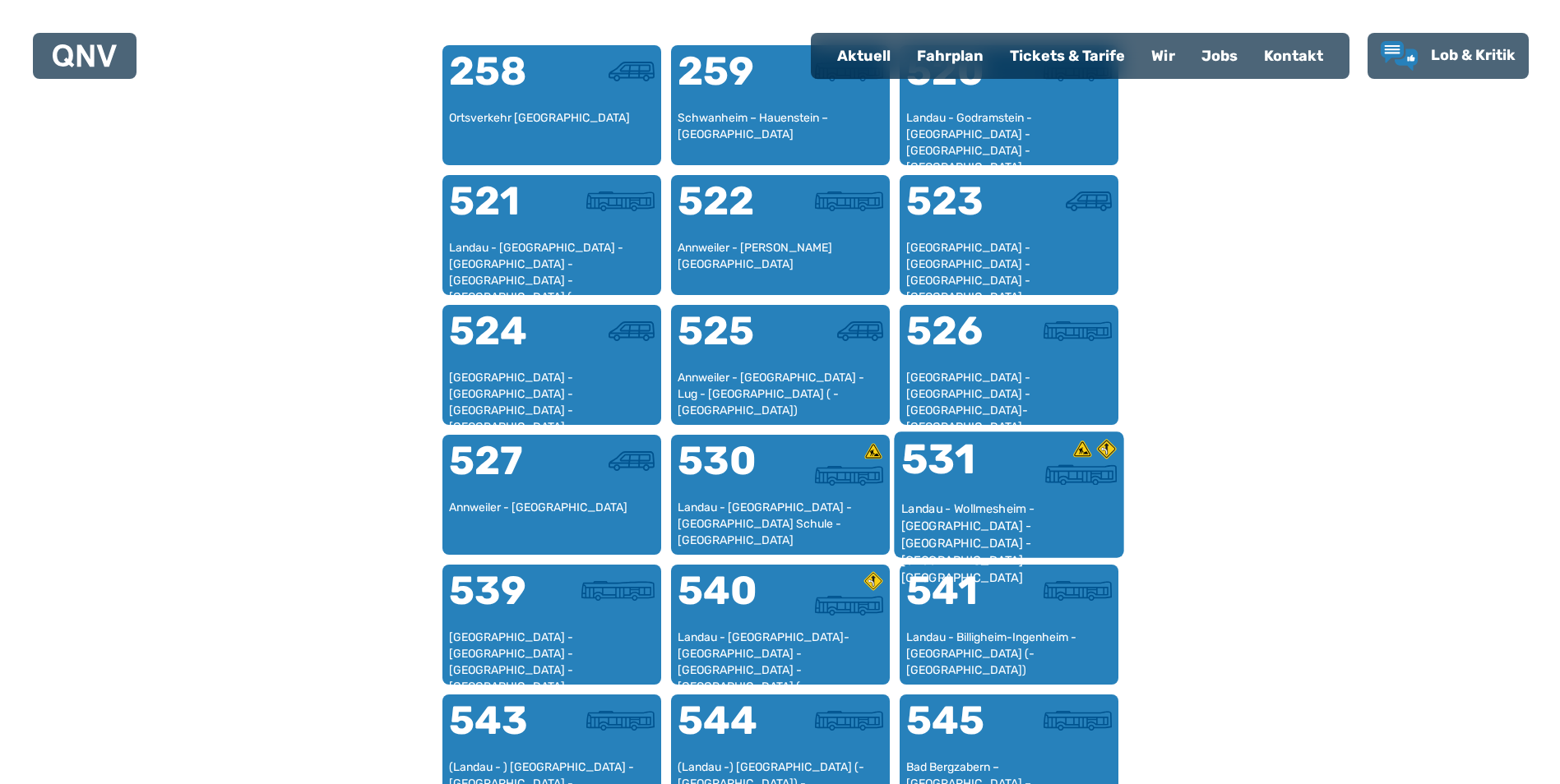
click at [991, 477] on div "531" at bounding box center [954, 469] width 107 height 61
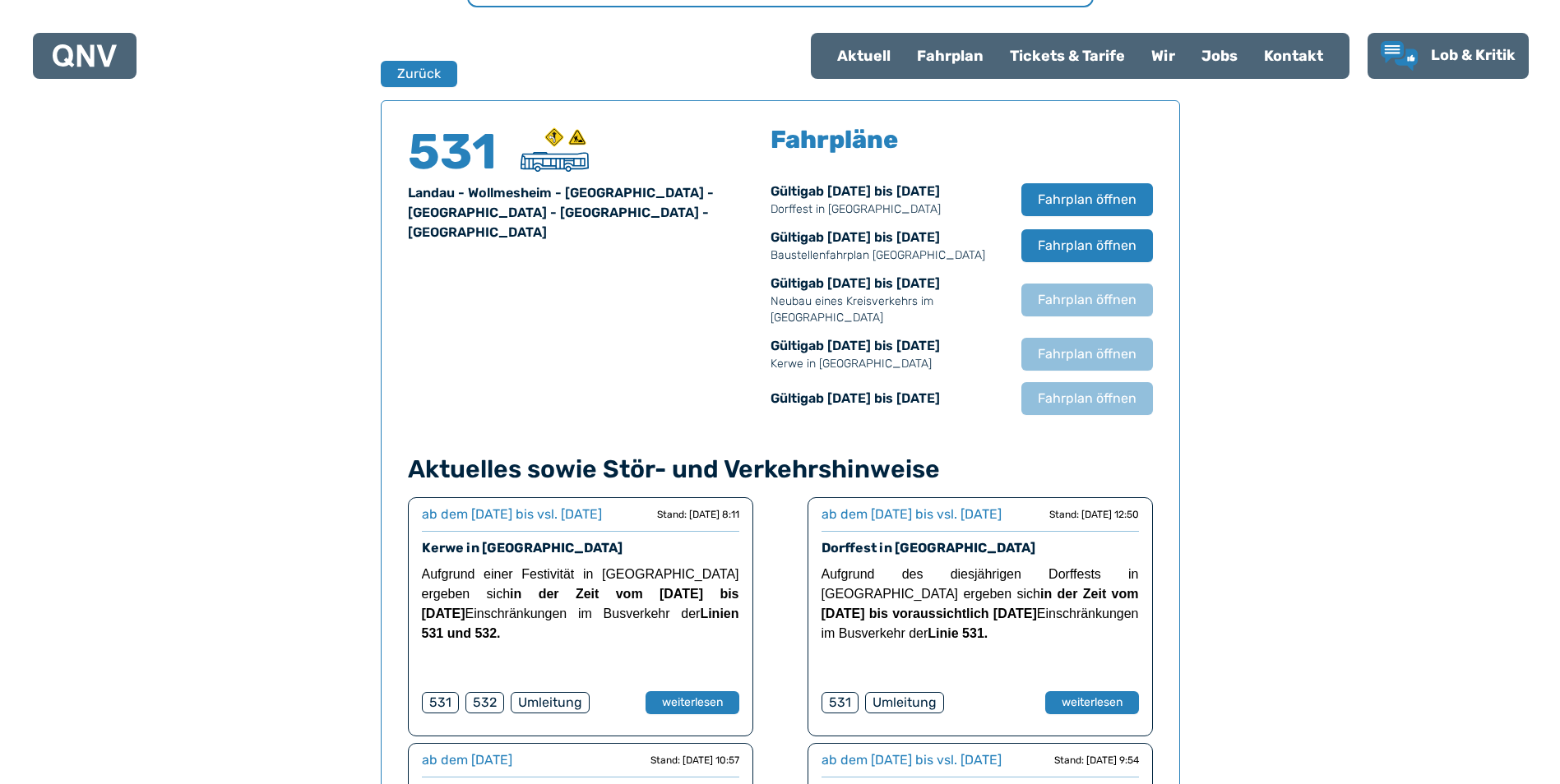
scroll to position [1083, 0]
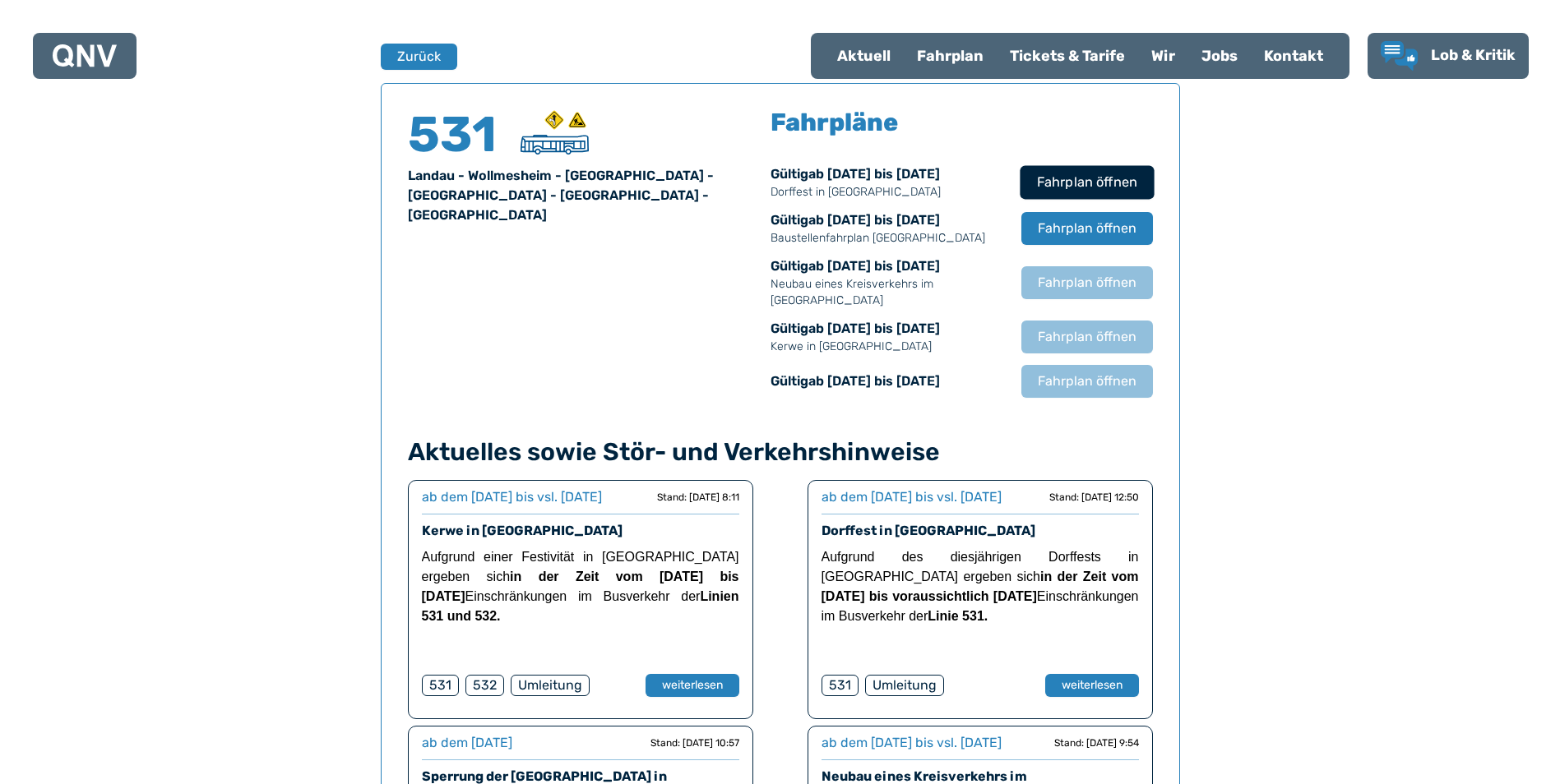
click at [1103, 182] on span "Fahrplan öffnen" at bounding box center [1086, 182] width 100 height 20
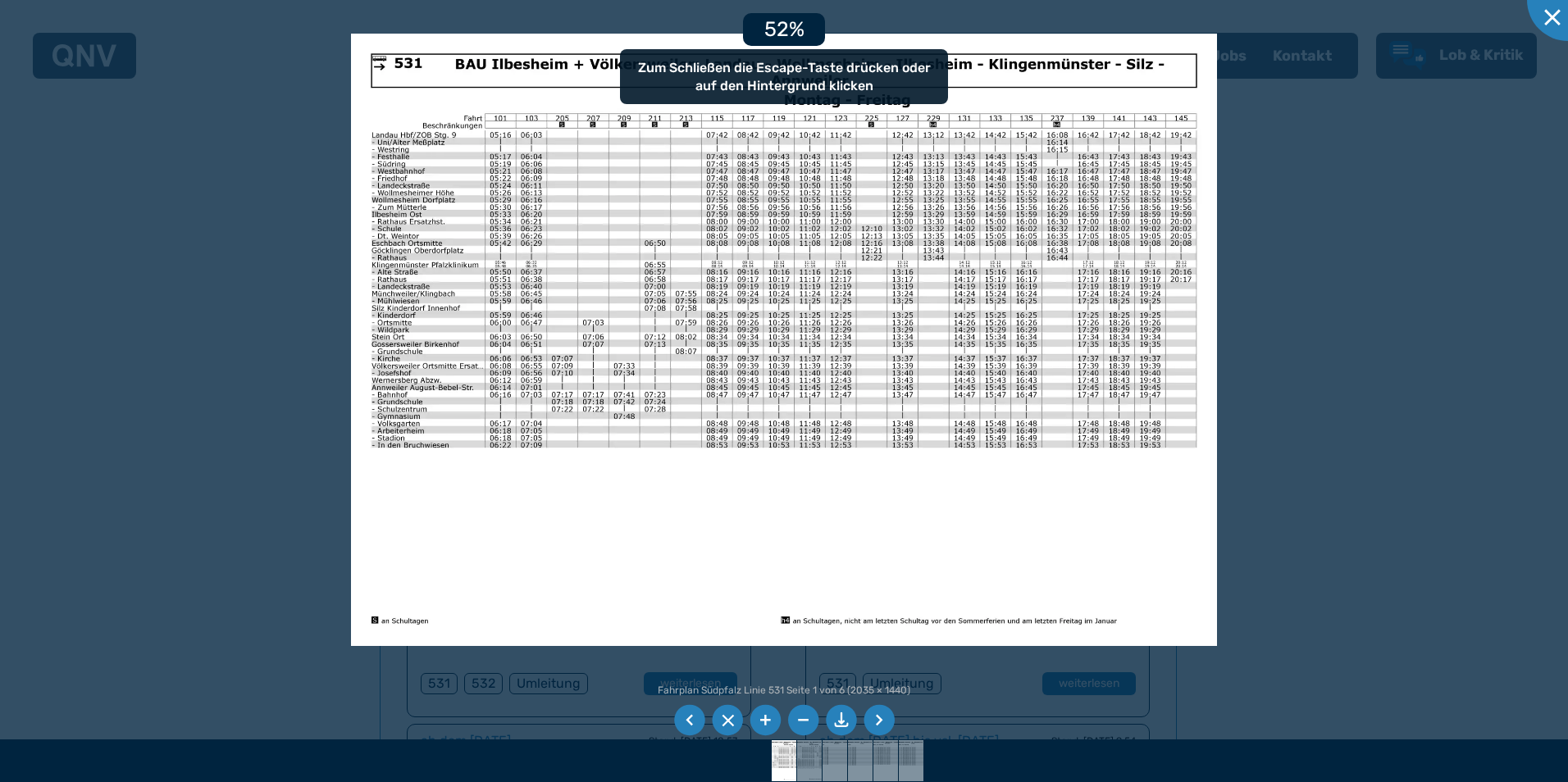
click at [881, 506] on img at bounding box center [784, 340] width 866 height 613
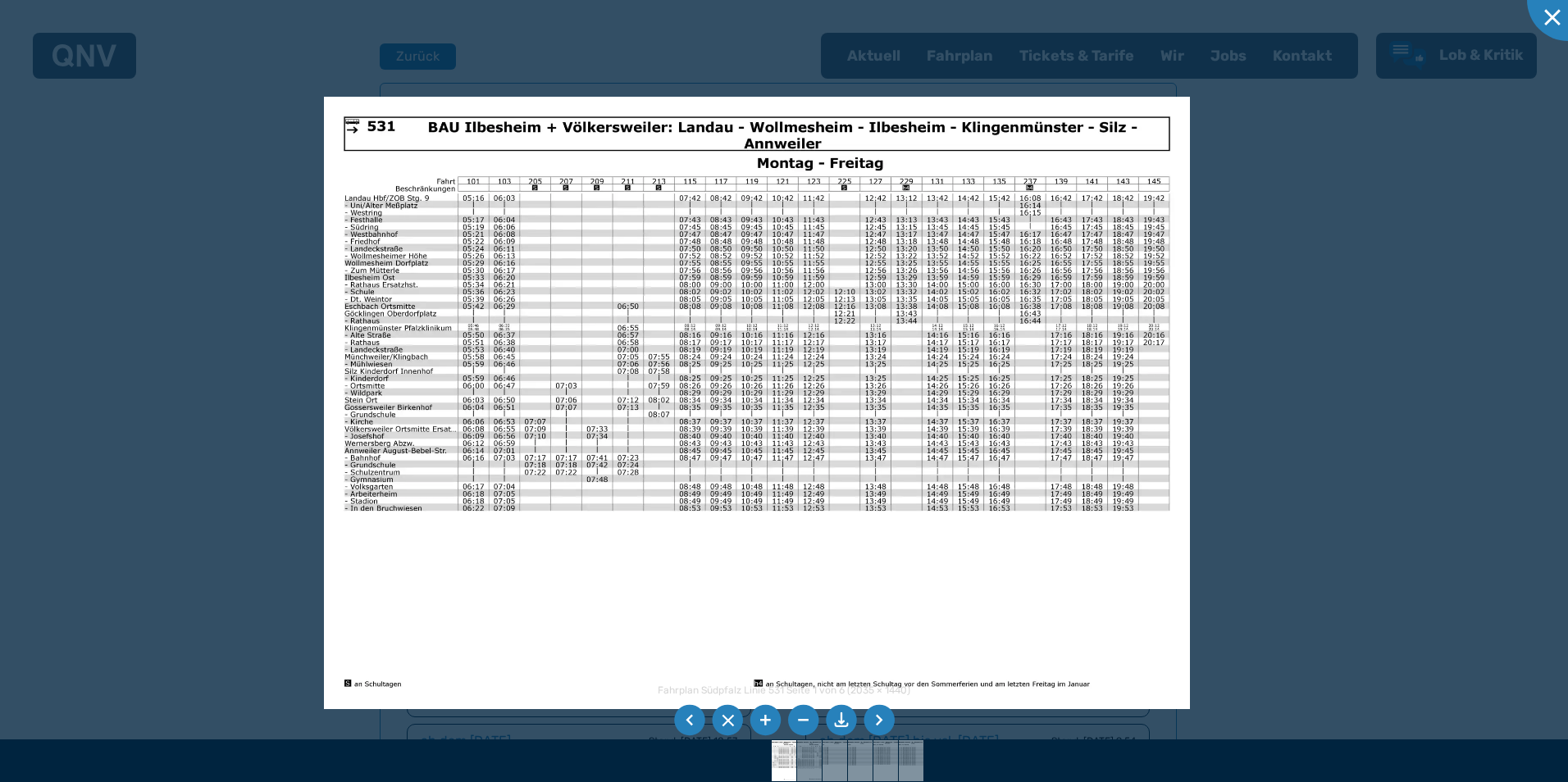
click at [990, 573] on img at bounding box center [757, 403] width 866 height 613
click at [972, 523] on img at bounding box center [757, 403] width 866 height 613
click at [771, 322] on img at bounding box center [757, 403] width 866 height 613
click at [591, 144] on img at bounding box center [757, 403] width 866 height 613
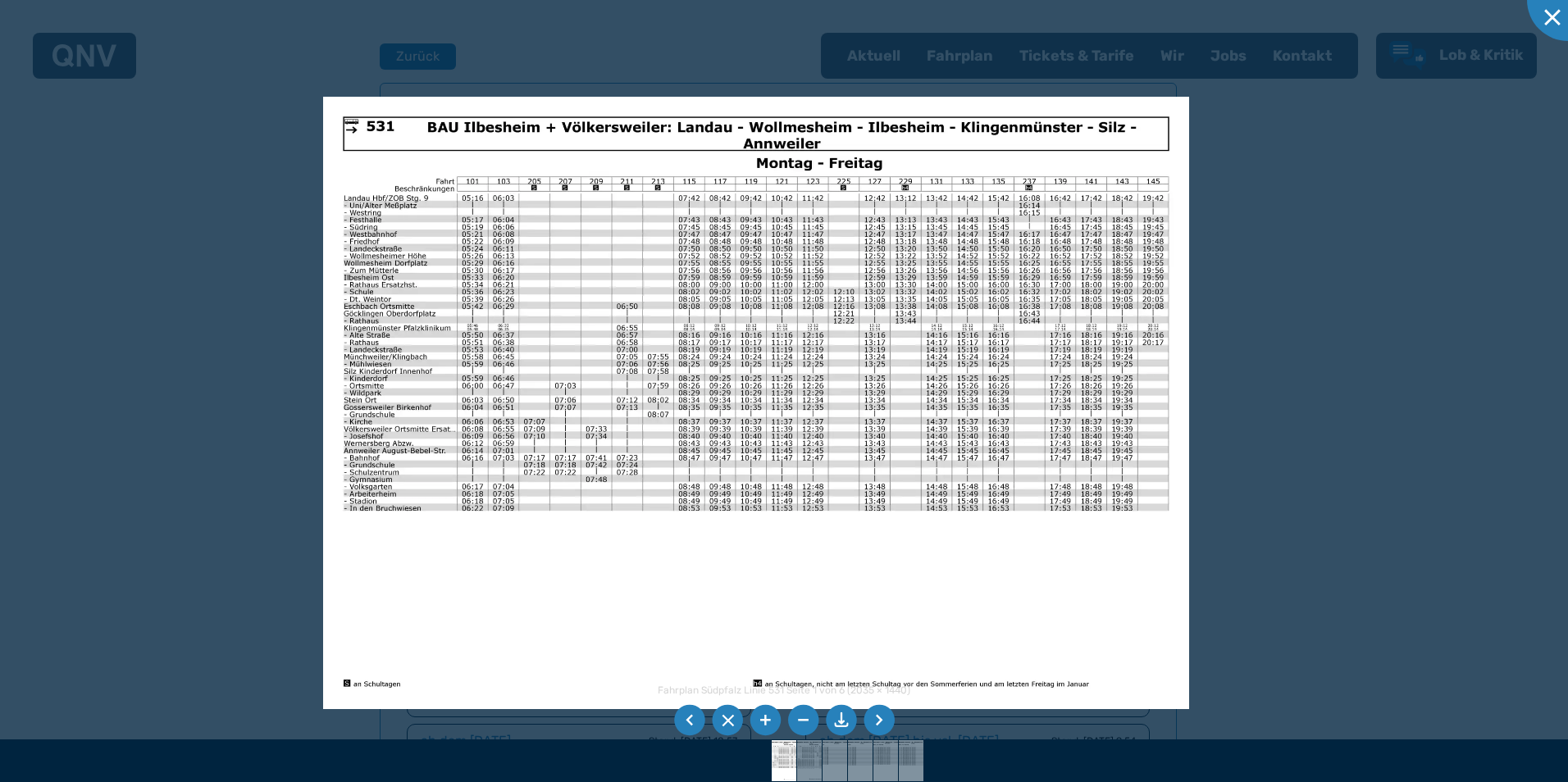
click at [770, 138] on img at bounding box center [757, 403] width 866 height 613
click at [798, 172] on img at bounding box center [757, 403] width 866 height 613
click at [876, 182] on img at bounding box center [757, 403] width 866 height 613
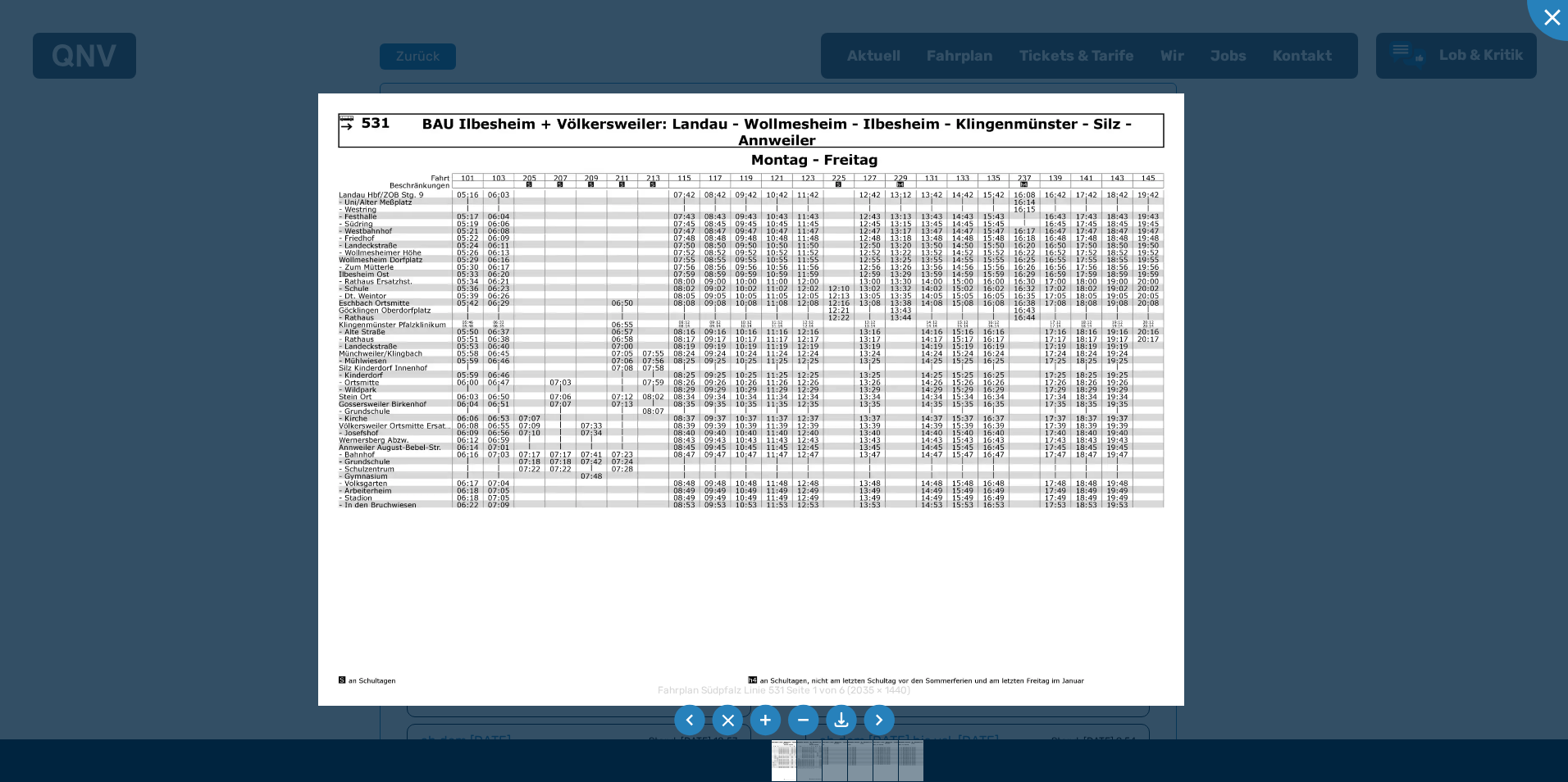
click at [1098, 205] on img at bounding box center [751, 400] width 866 height 613
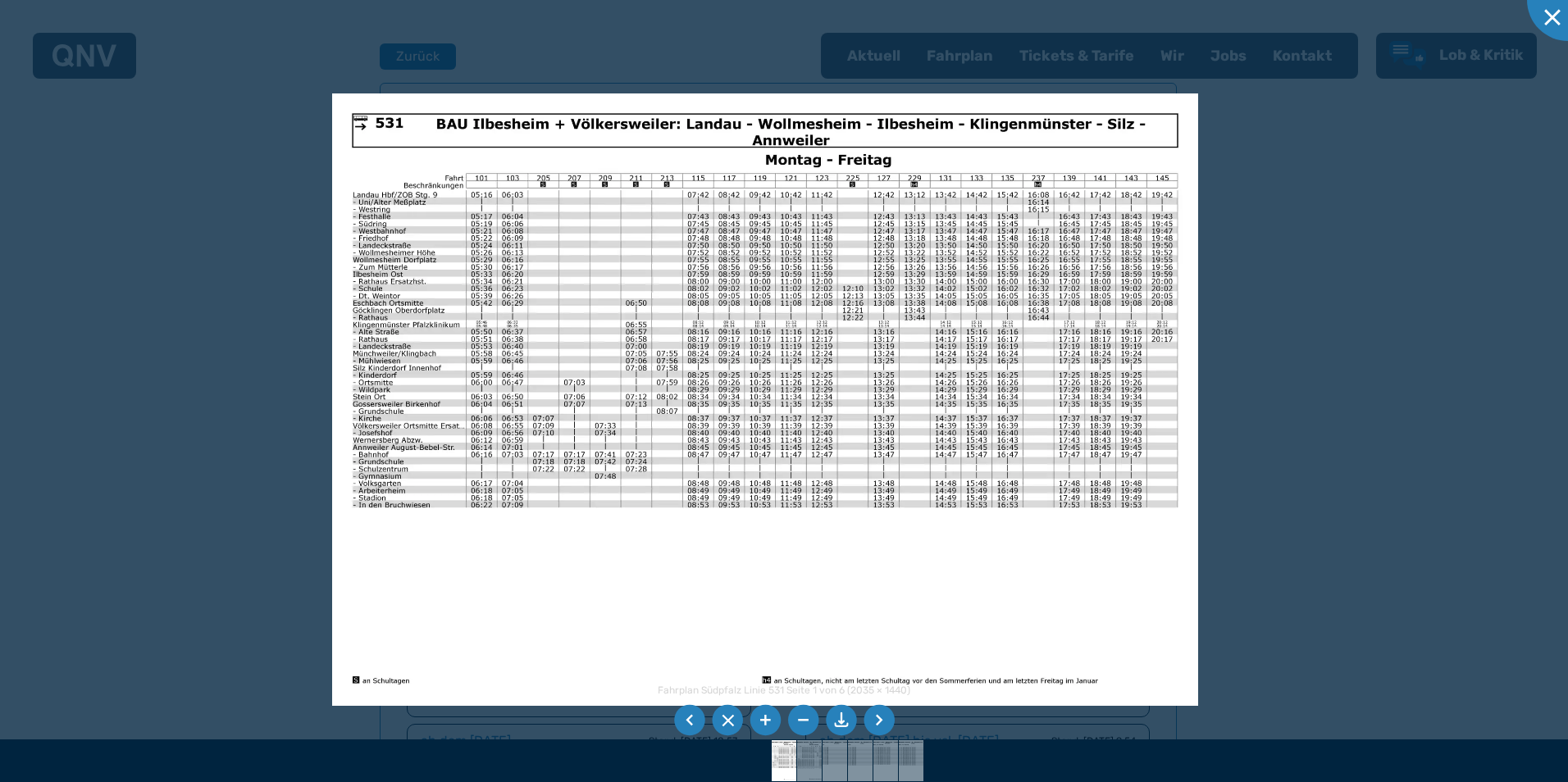
click at [1099, 127] on img at bounding box center [765, 400] width 866 height 613
click at [362, 132] on img at bounding box center [765, 400] width 866 height 613
click at [231, 604] on div at bounding box center [784, 391] width 1568 height 782
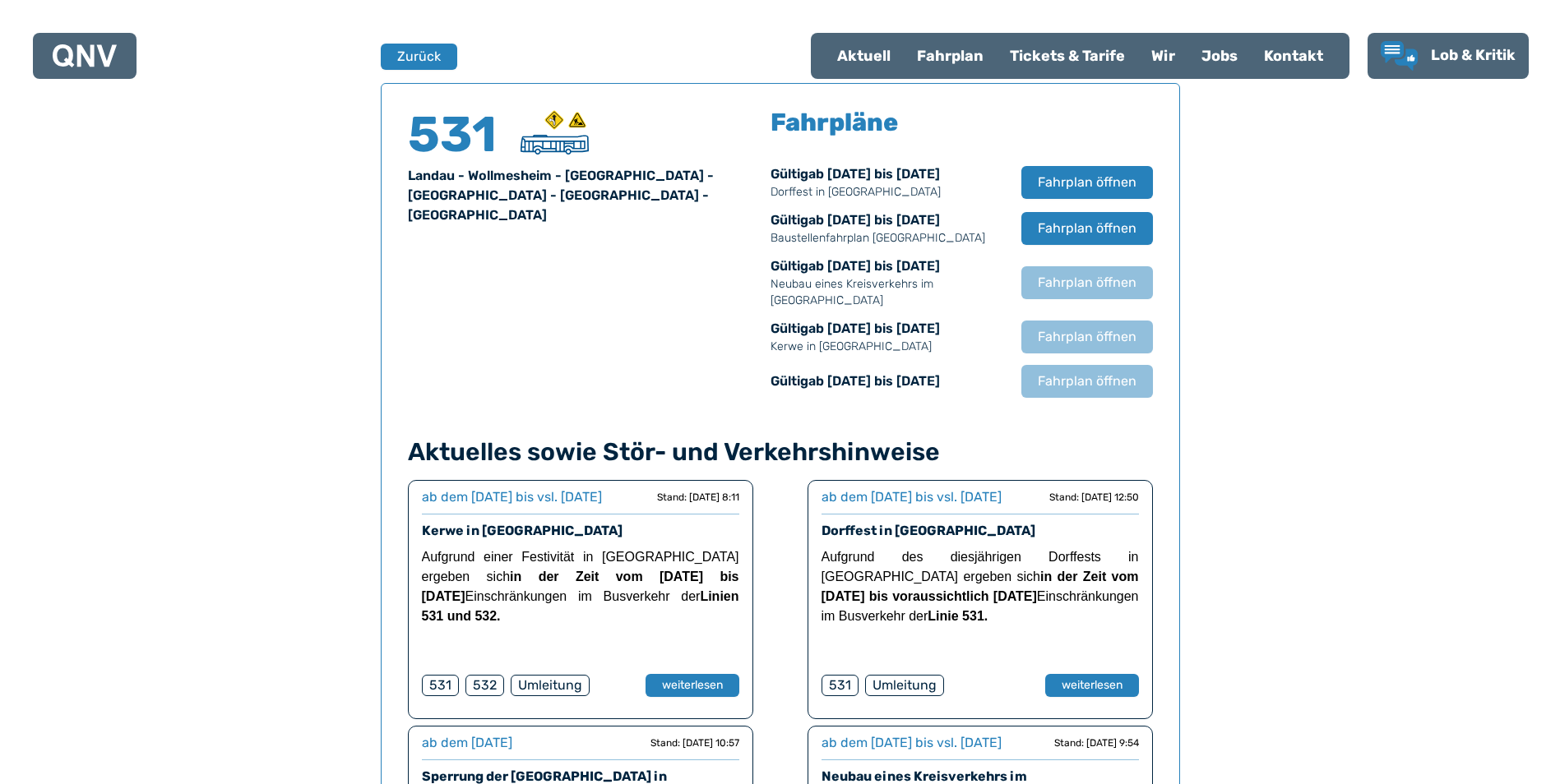
click at [556, 116] on use at bounding box center [553, 119] width 19 height 19
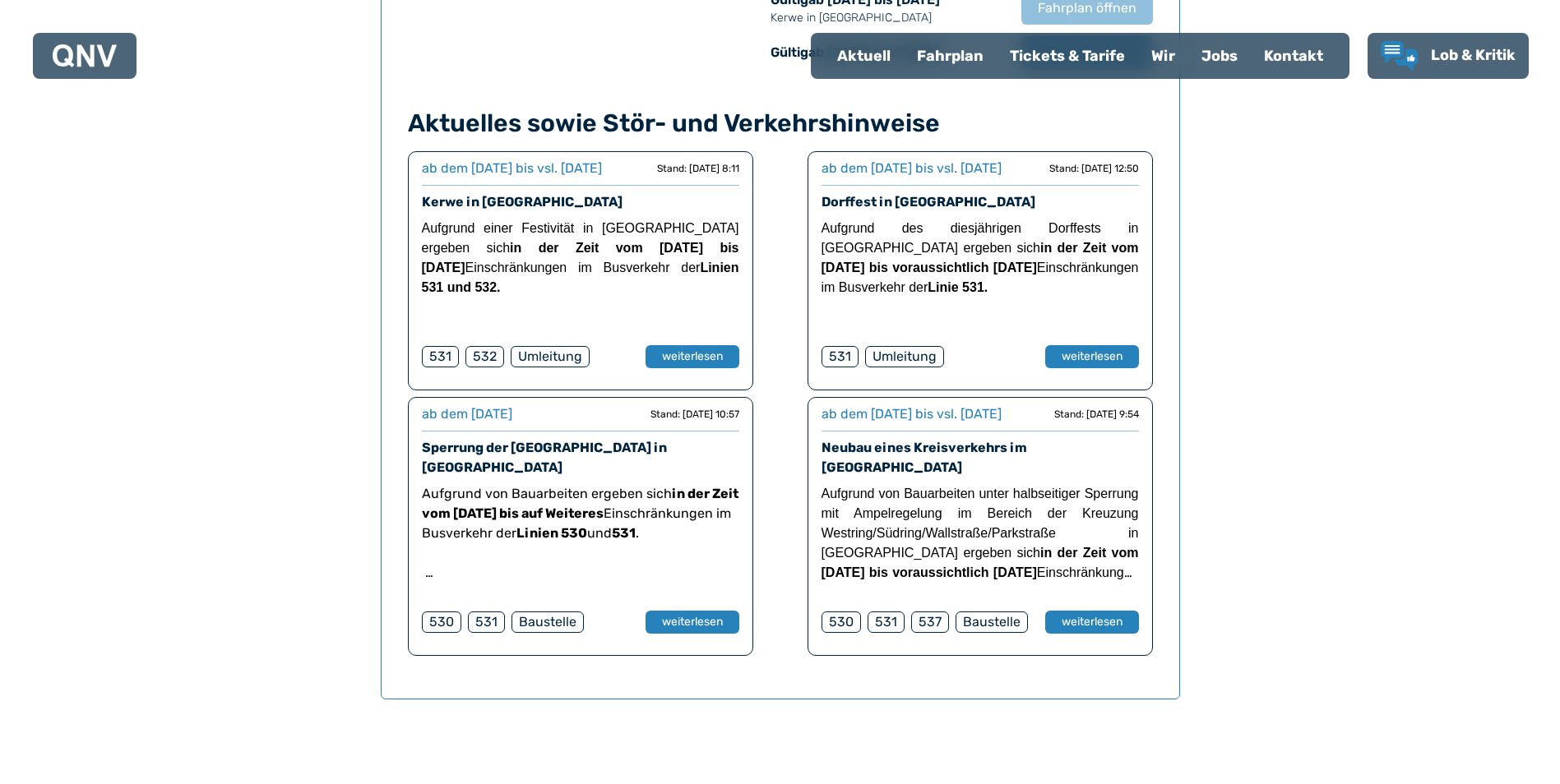
scroll to position [1494, 0]
